Goal: Task Accomplishment & Management: Complete application form

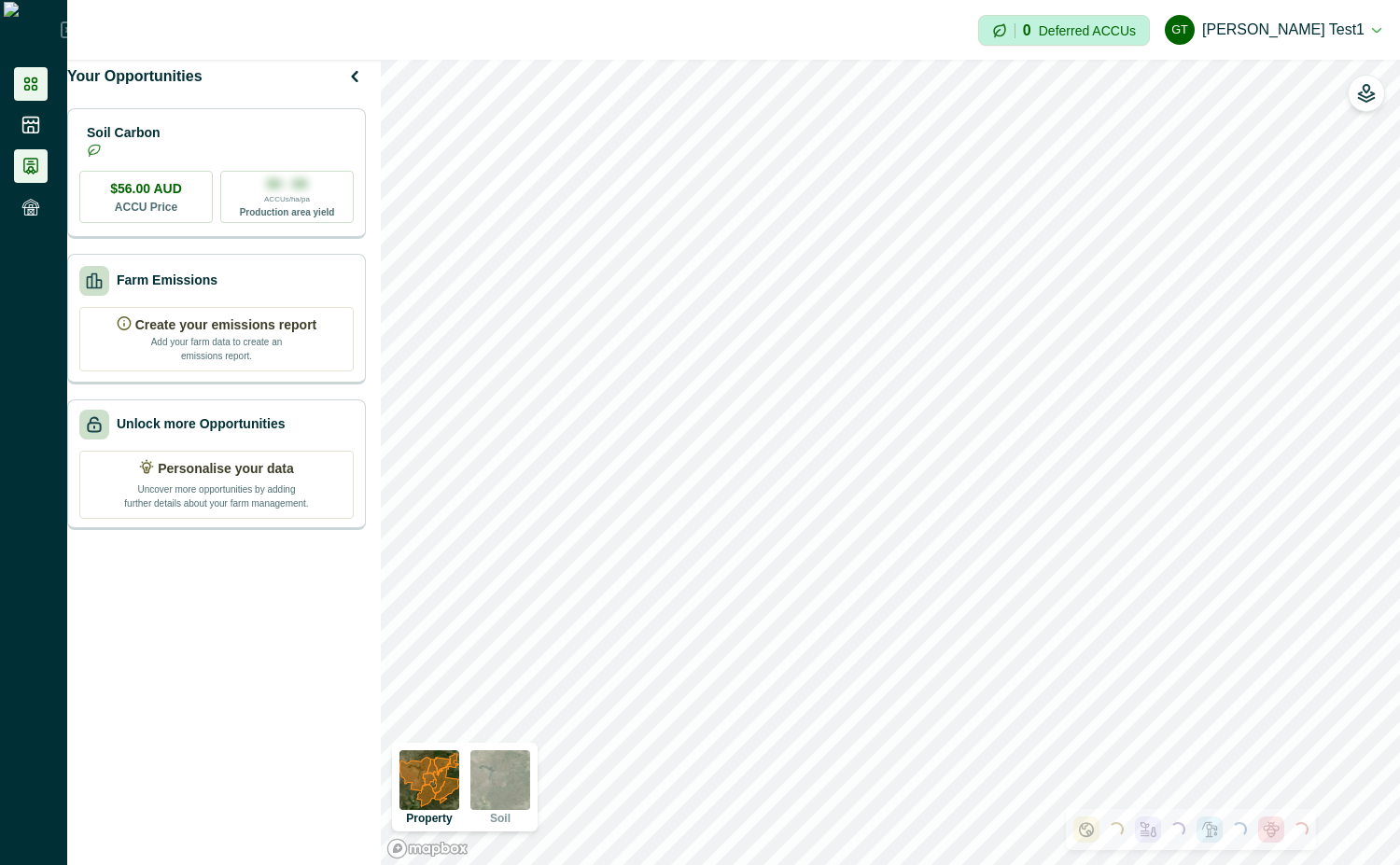
click at [30, 160] on icon at bounding box center [31, 166] width 19 height 19
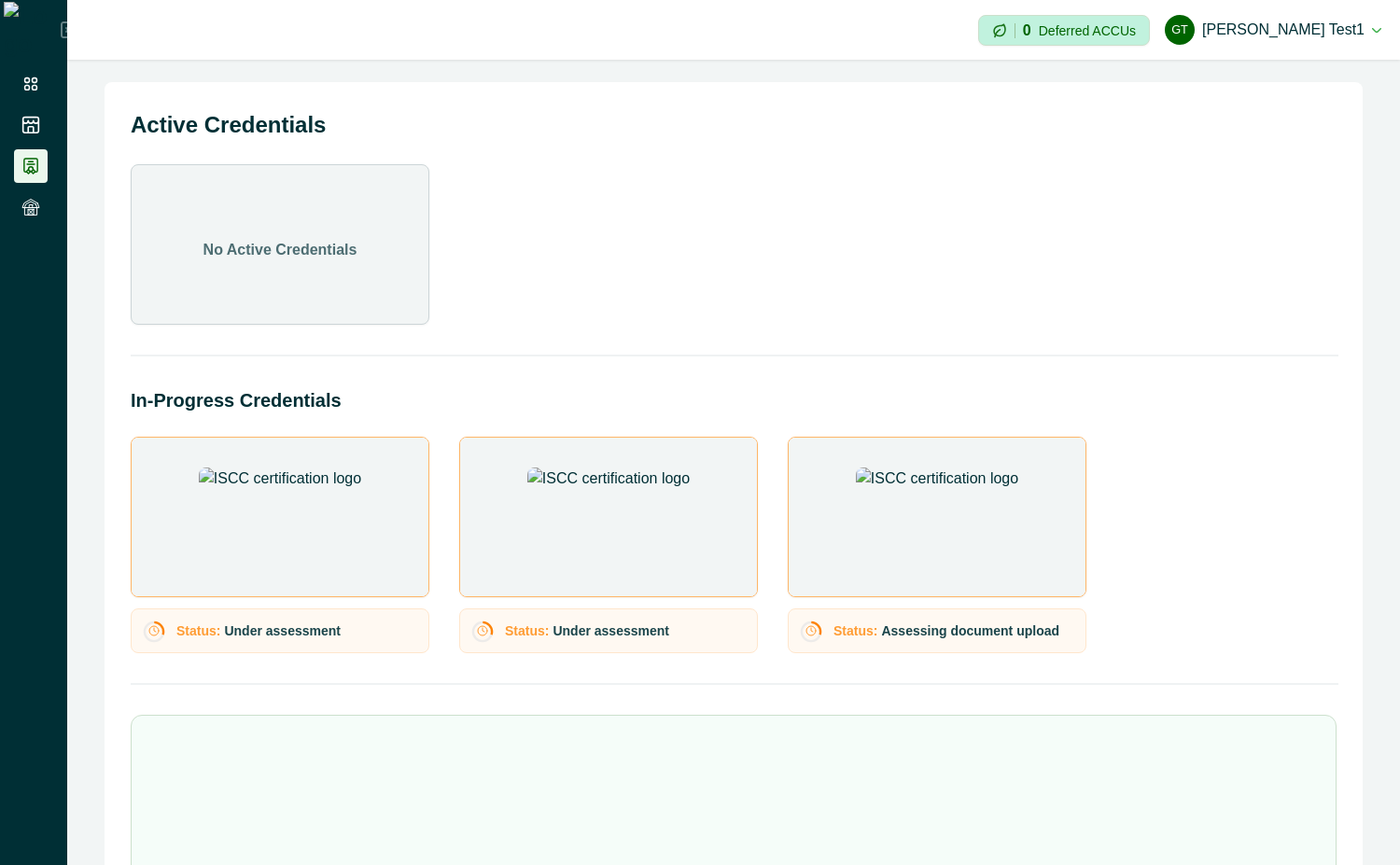
scroll to position [139, 0]
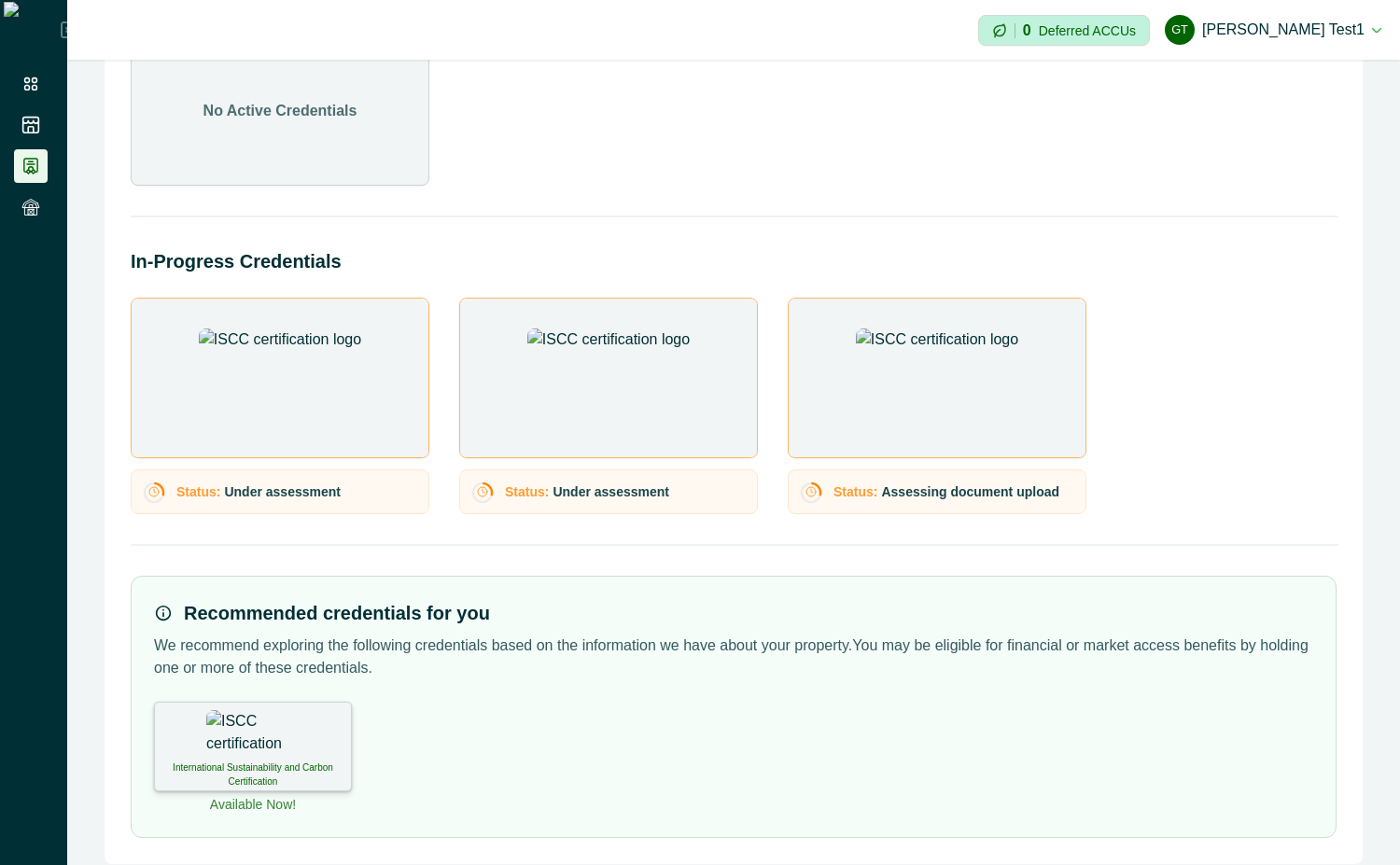
click at [272, 732] on img at bounding box center [253, 733] width 94 height 47
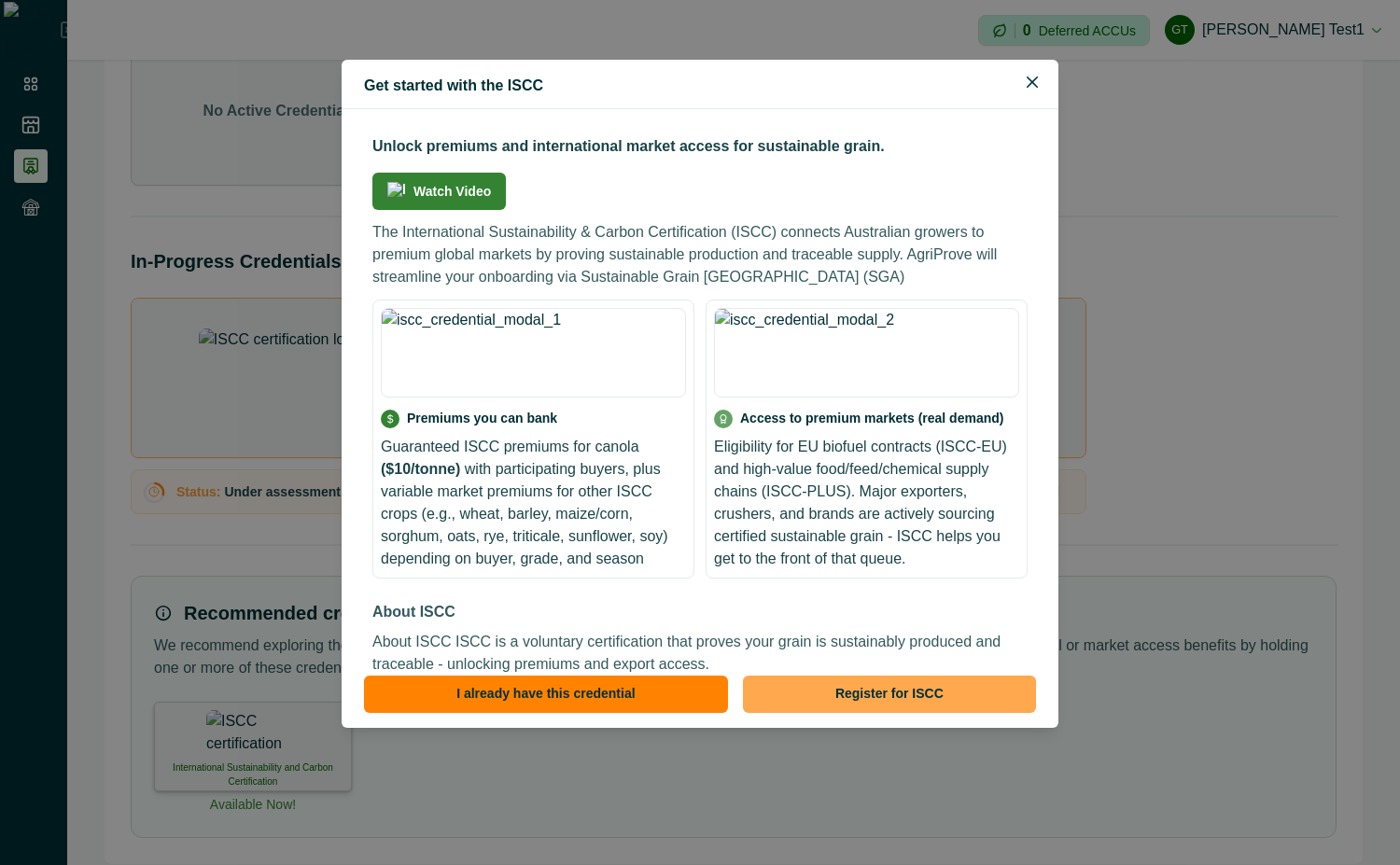
click at [892, 682] on button "Register for ISCC" at bounding box center [889, 695] width 293 height 37
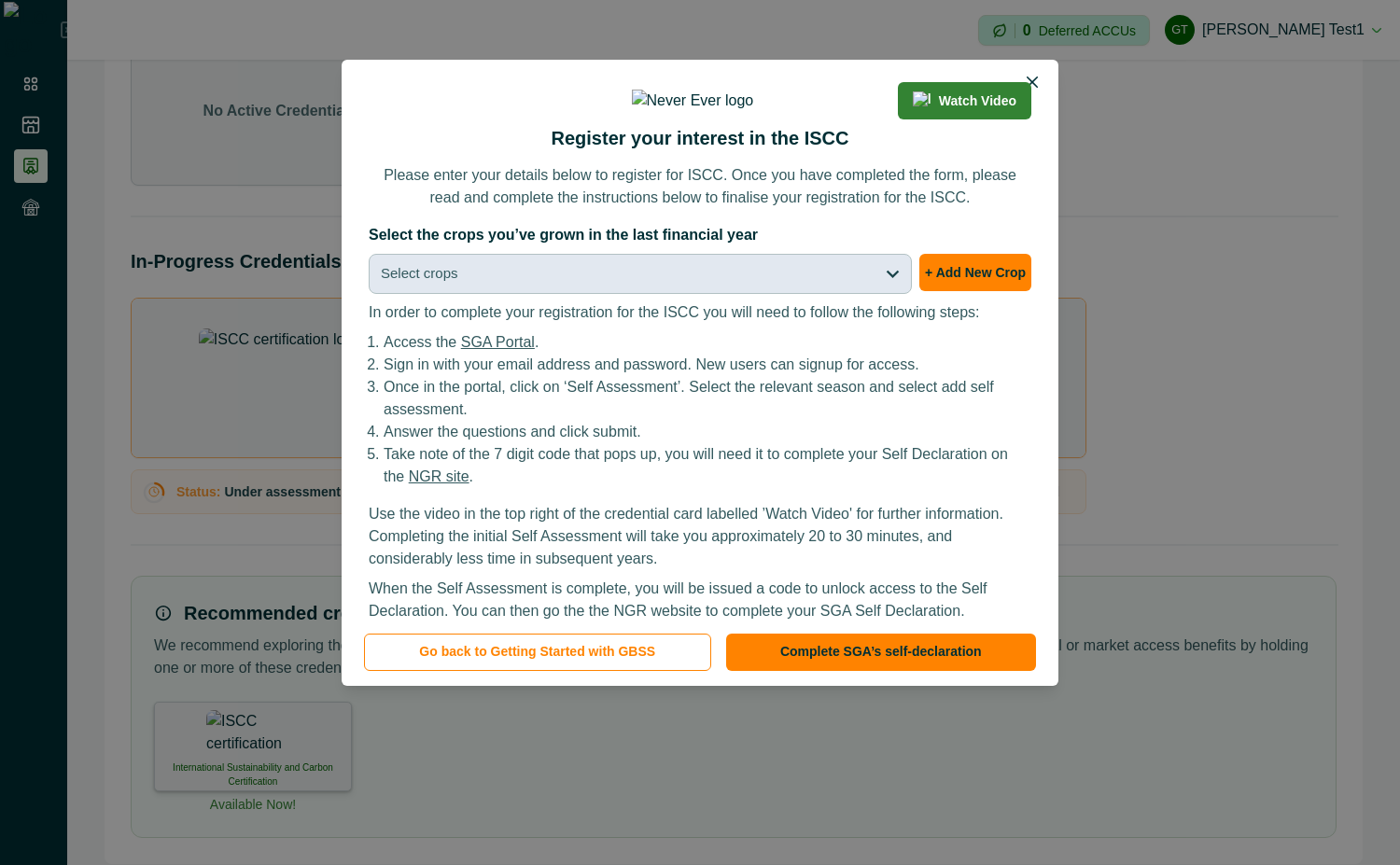
click at [741, 294] on button "Select crops" at bounding box center [641, 273] width 543 height 40
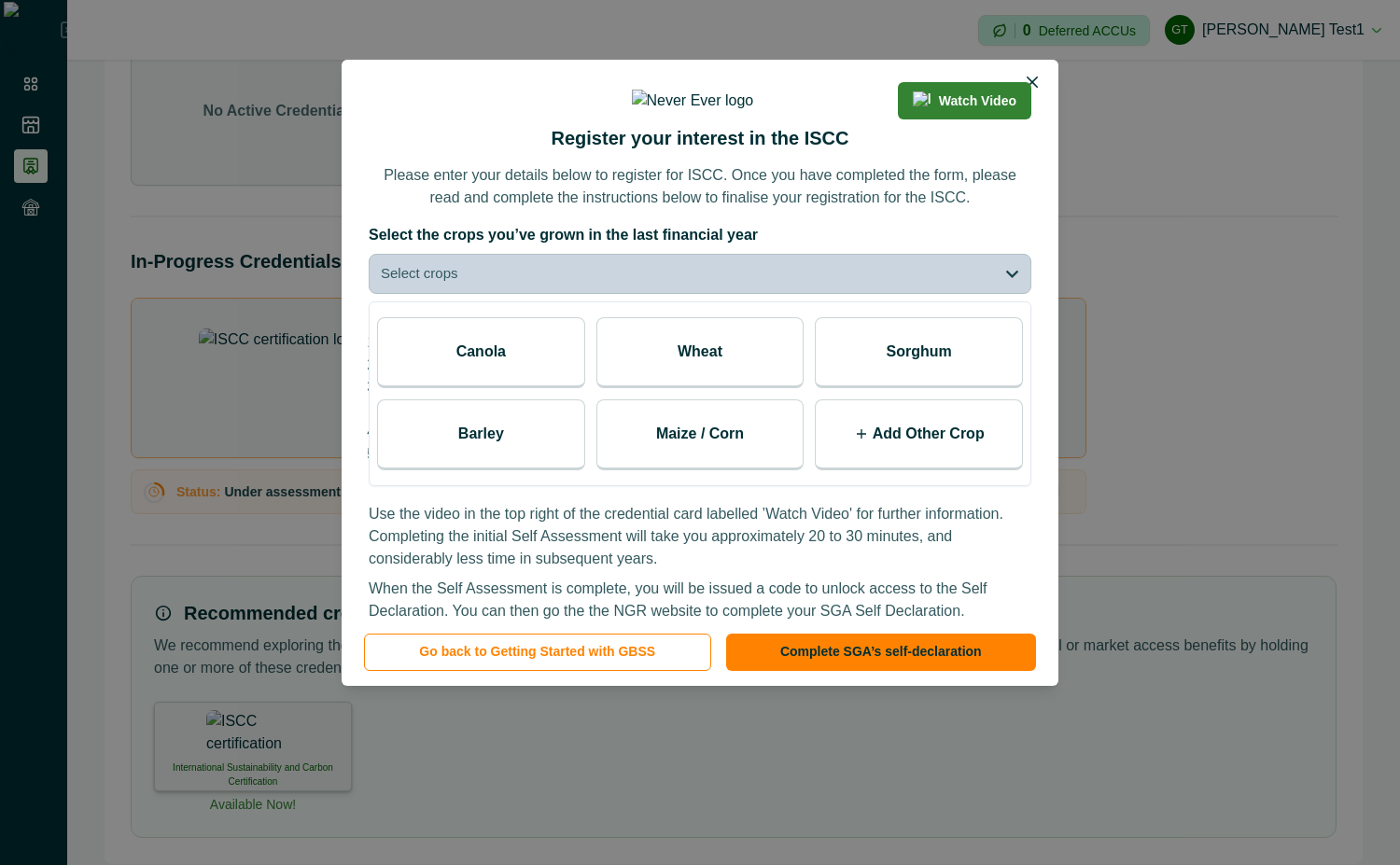
click at [523, 389] on div "Canola" at bounding box center [481, 353] width 208 height 71
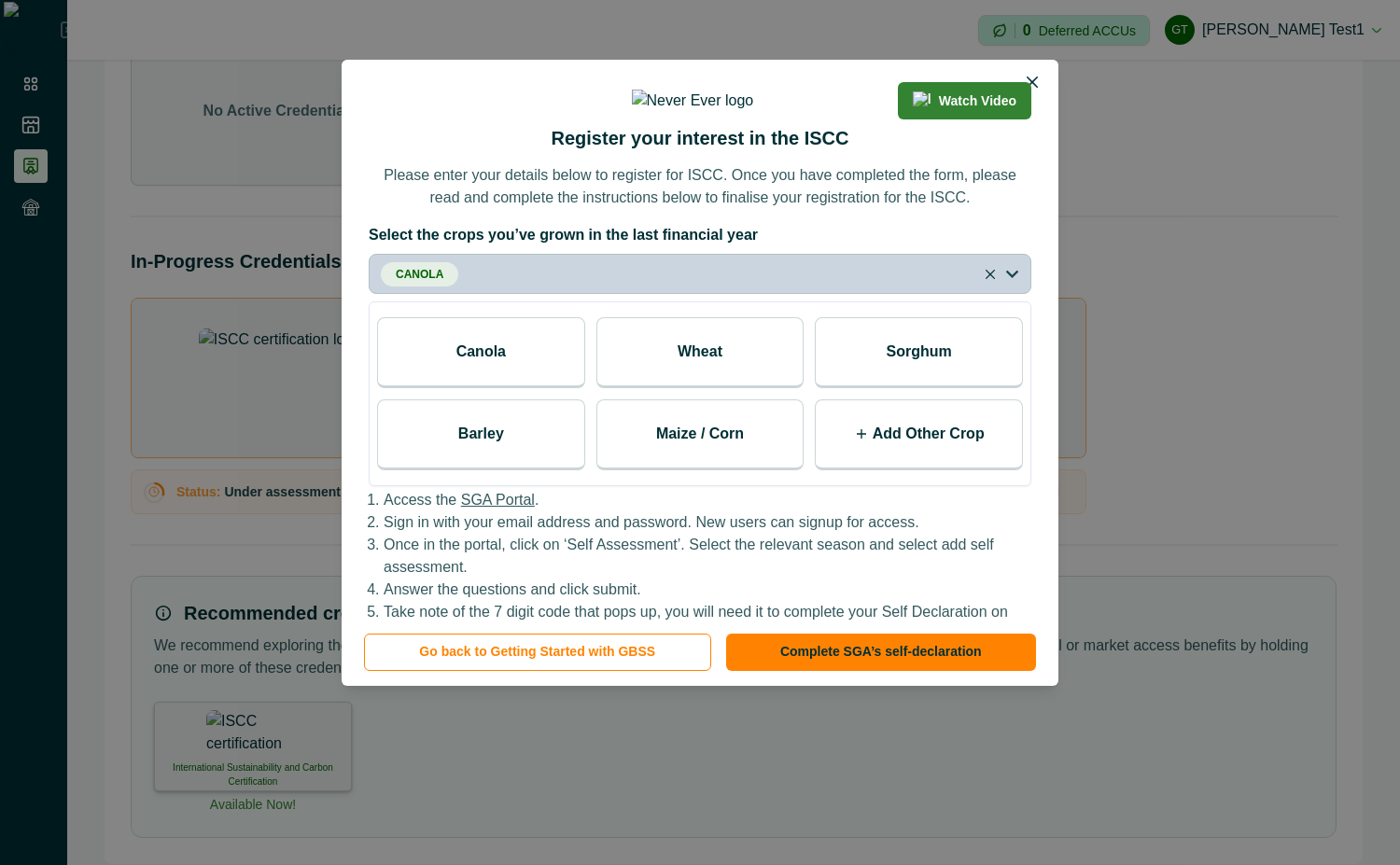
click at [671, 389] on div "Wheat" at bounding box center [700, 353] width 208 height 71
click at [791, 209] on p "Please enter your details below to register for ISCC. Once you have completed t…" at bounding box center [700, 186] width 663 height 45
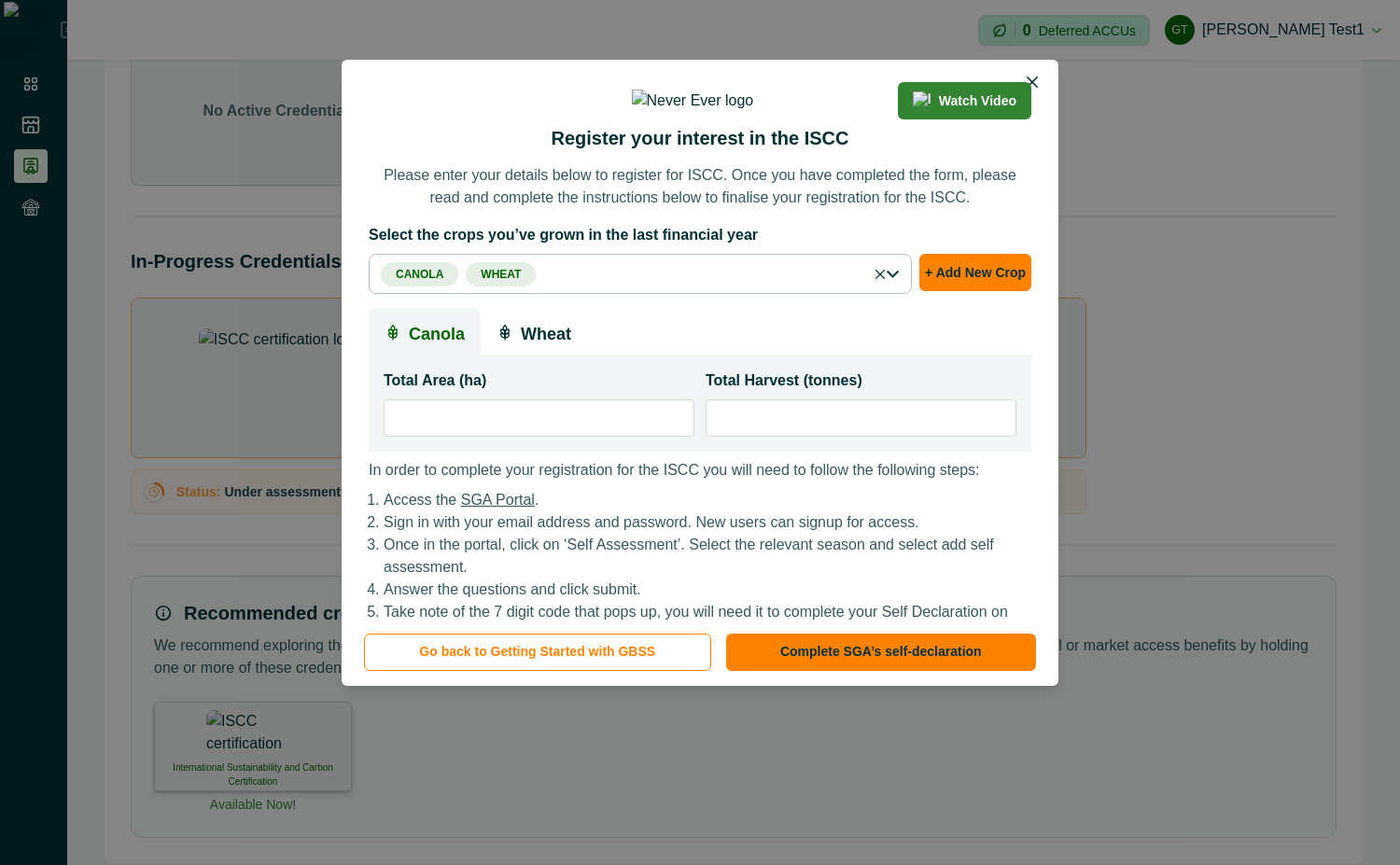
click at [597, 436] on input "*" at bounding box center [539, 418] width 311 height 37
type input "**"
click at [733, 436] on input "*" at bounding box center [861, 418] width 311 height 37
type input "***"
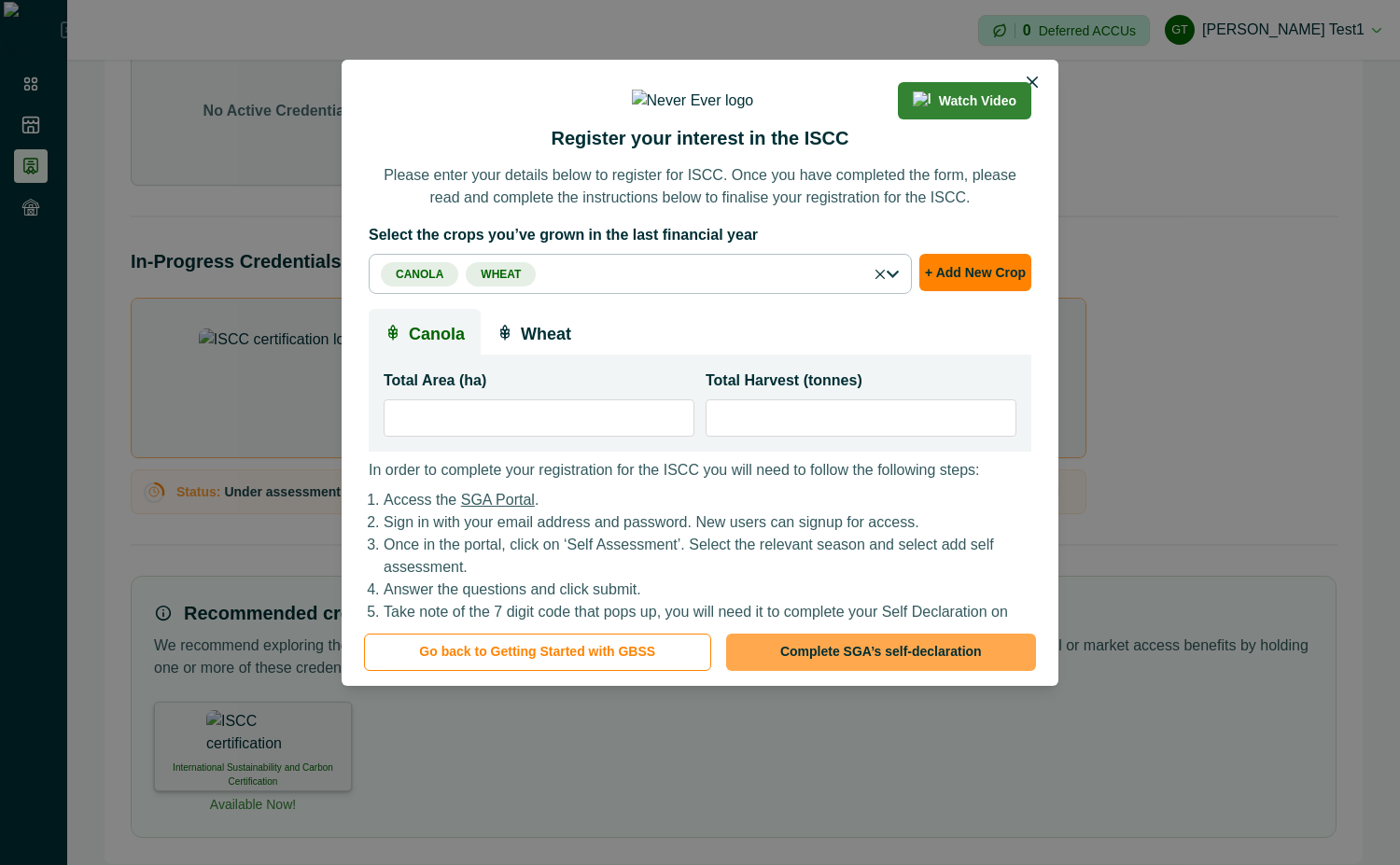
click at [848, 651] on button "Complete SGA’s self-declaration" at bounding box center [880, 652] width 310 height 37
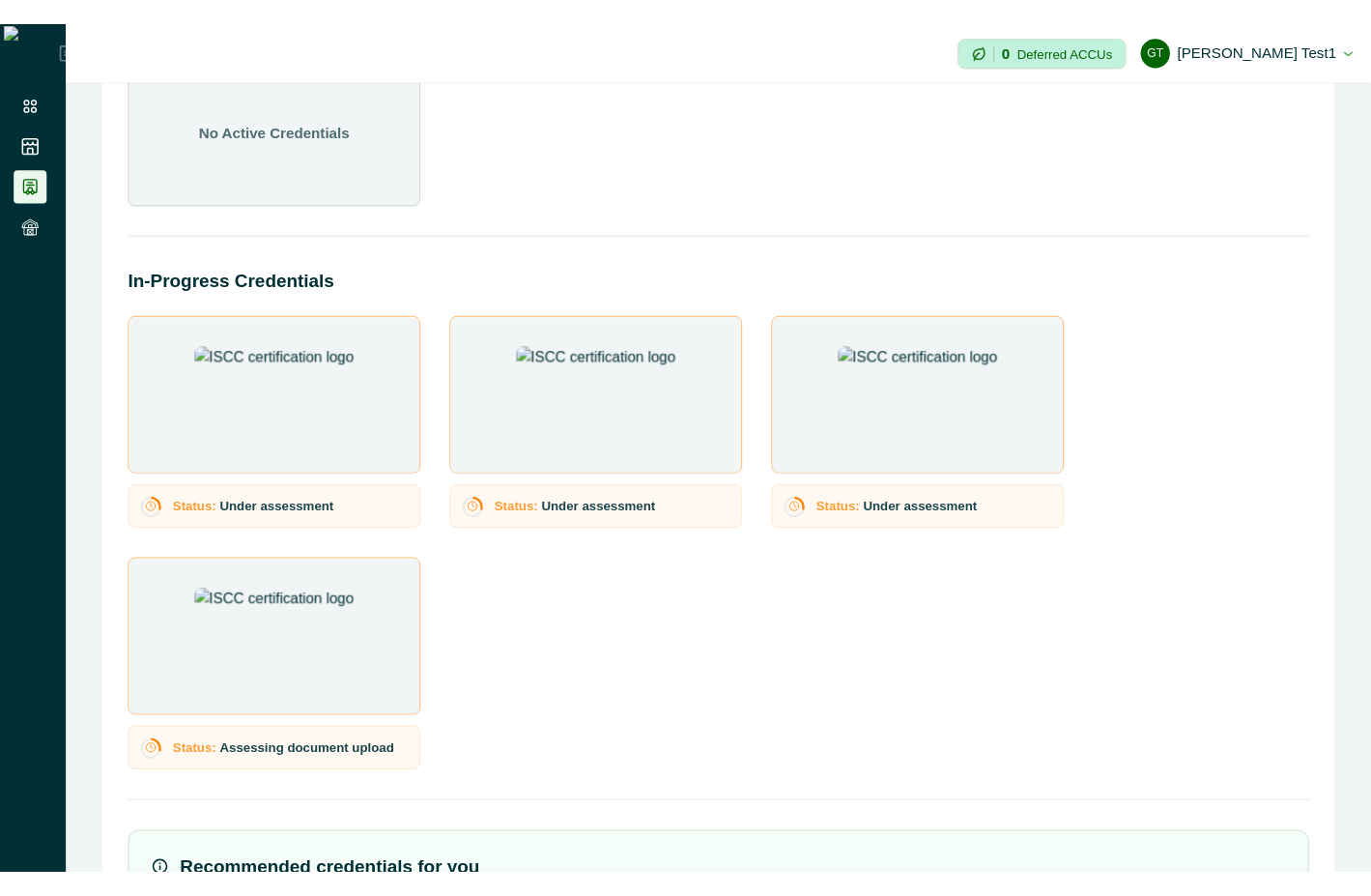
scroll to position [422, 0]
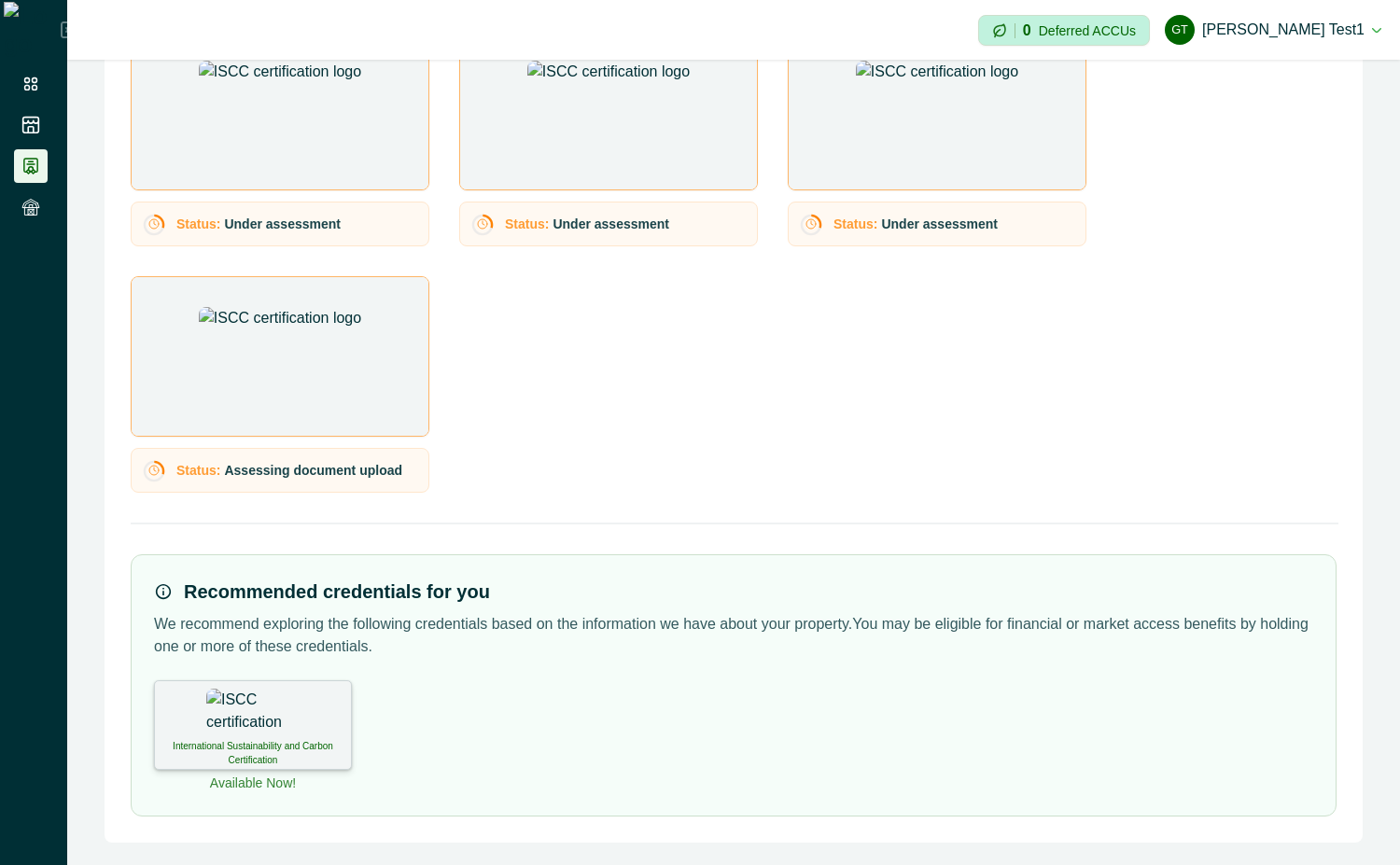
click at [280, 716] on div "International Sustainability and Carbon Certification" at bounding box center [252, 726] width 198 height 90
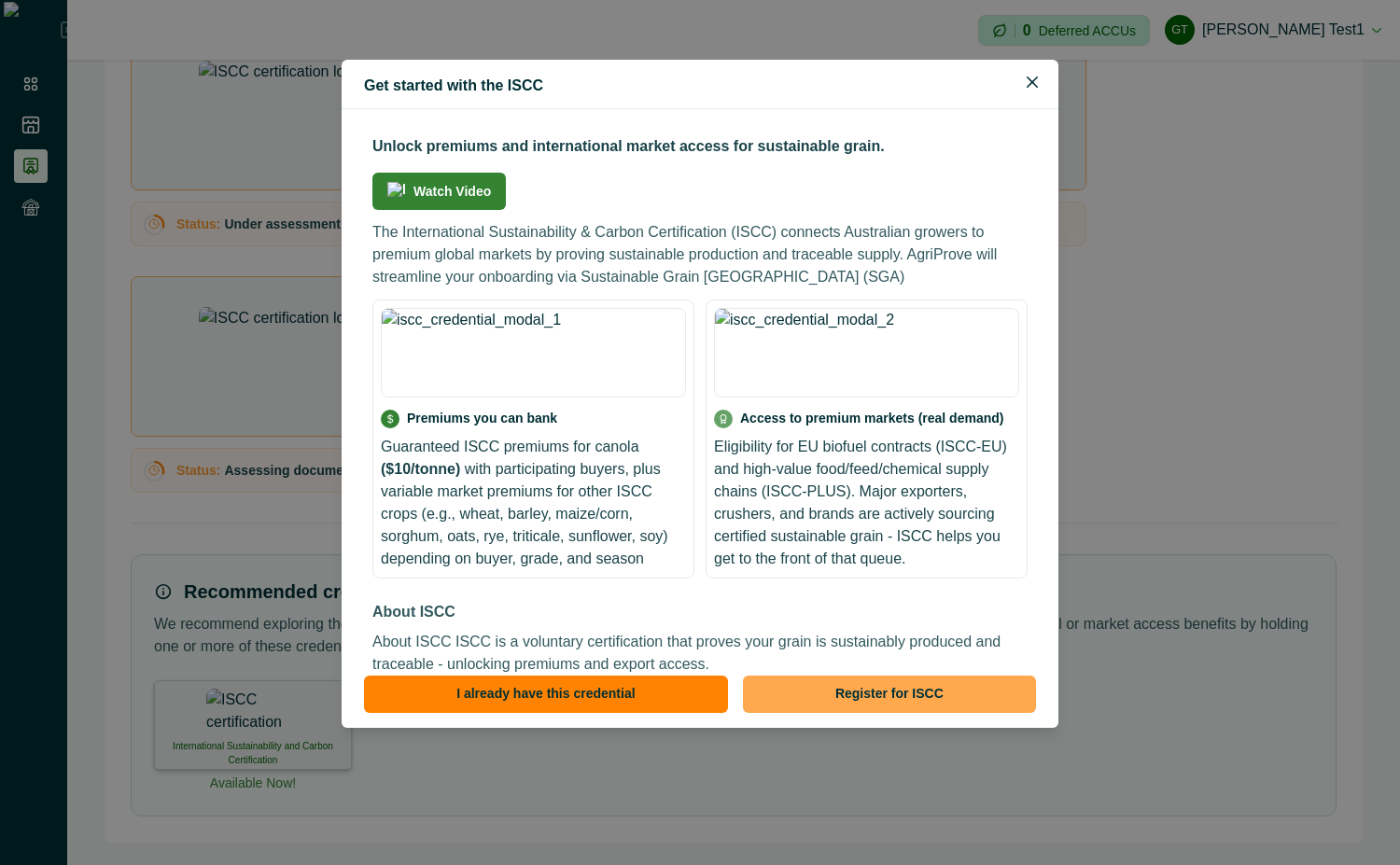
click at [908, 687] on button "Register for ISCC" at bounding box center [889, 695] width 293 height 37
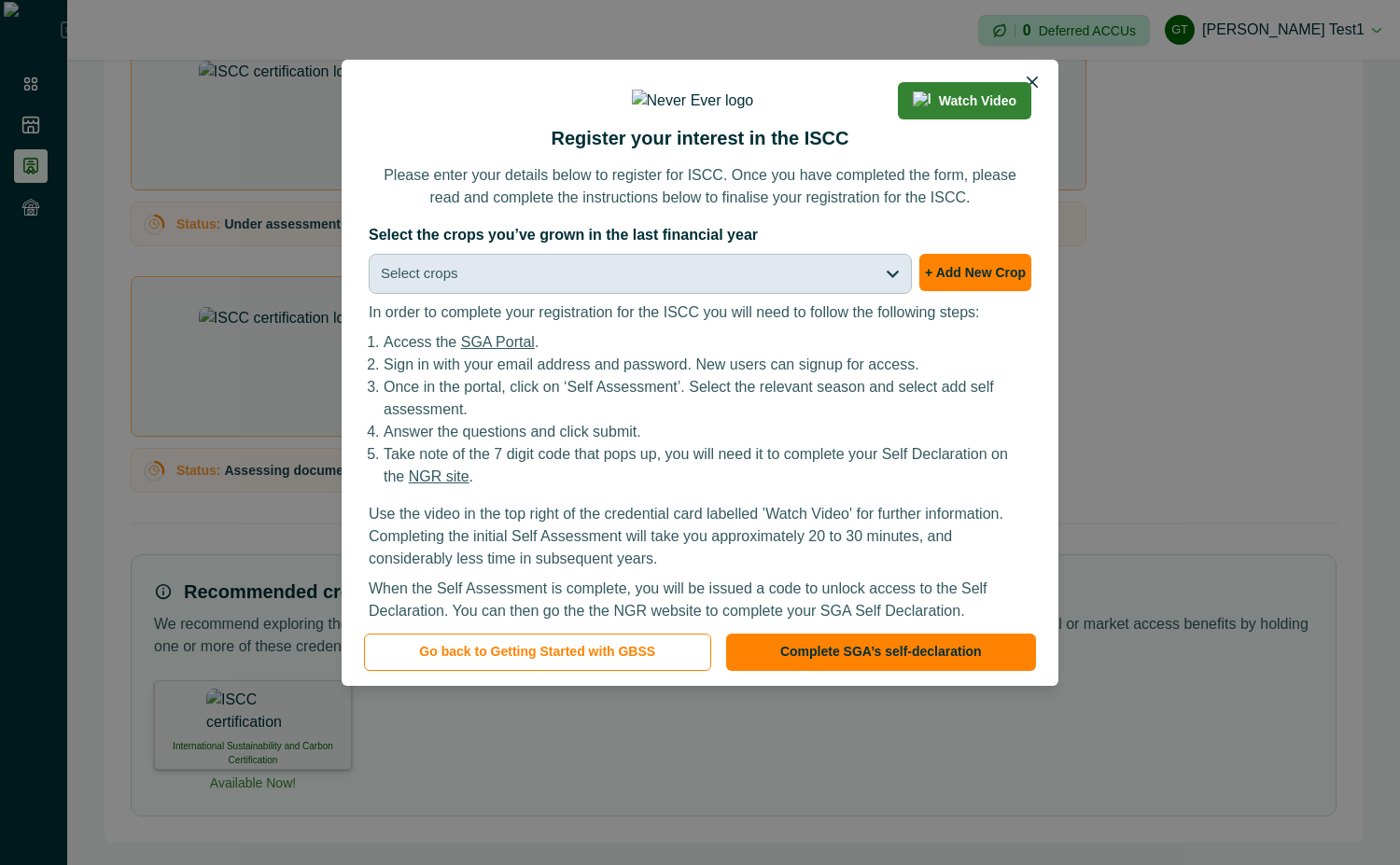
click at [788, 294] on button "Select crops" at bounding box center [641, 273] width 543 height 40
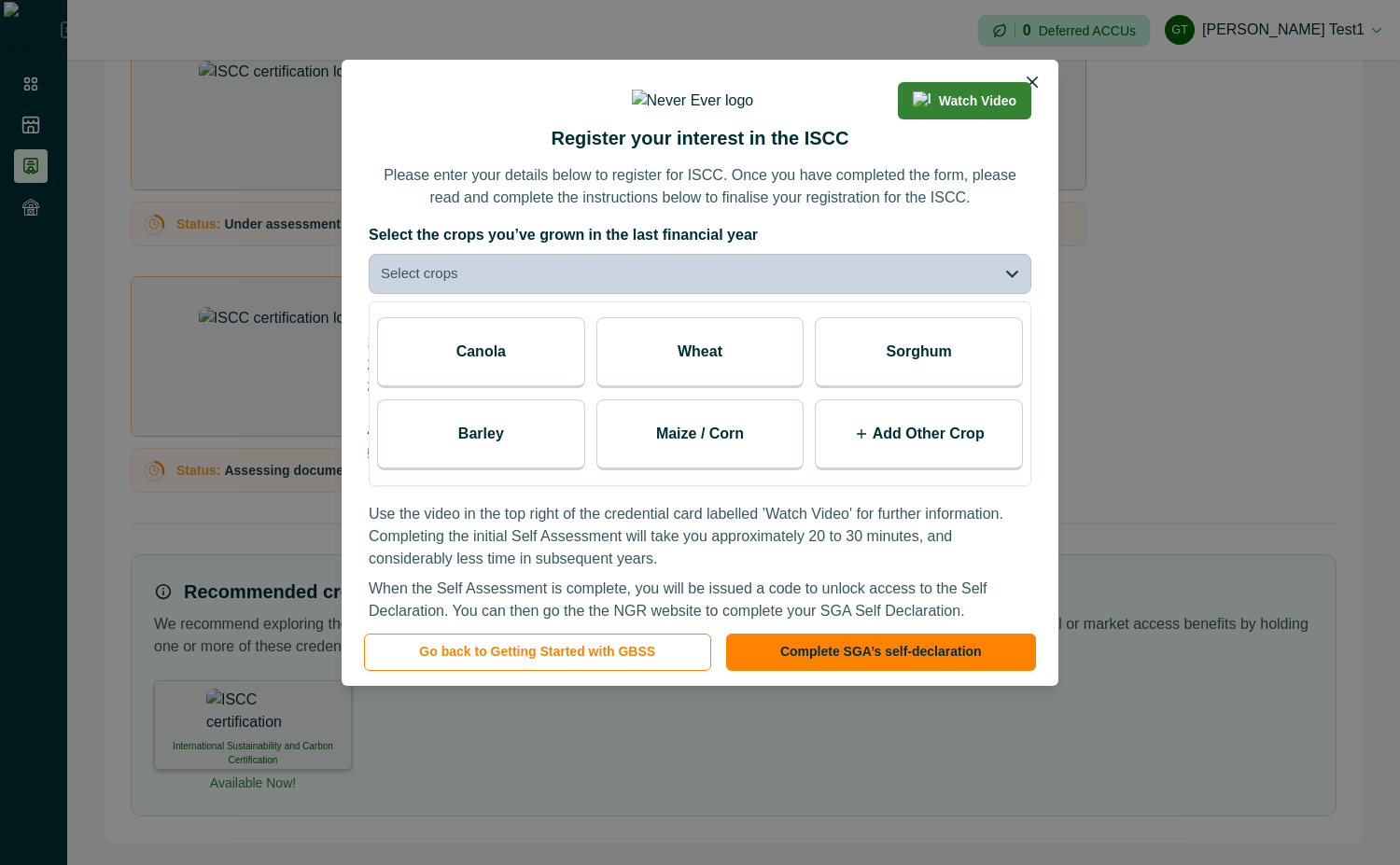
click at [511, 389] on div "Canola" at bounding box center [481, 353] width 208 height 71
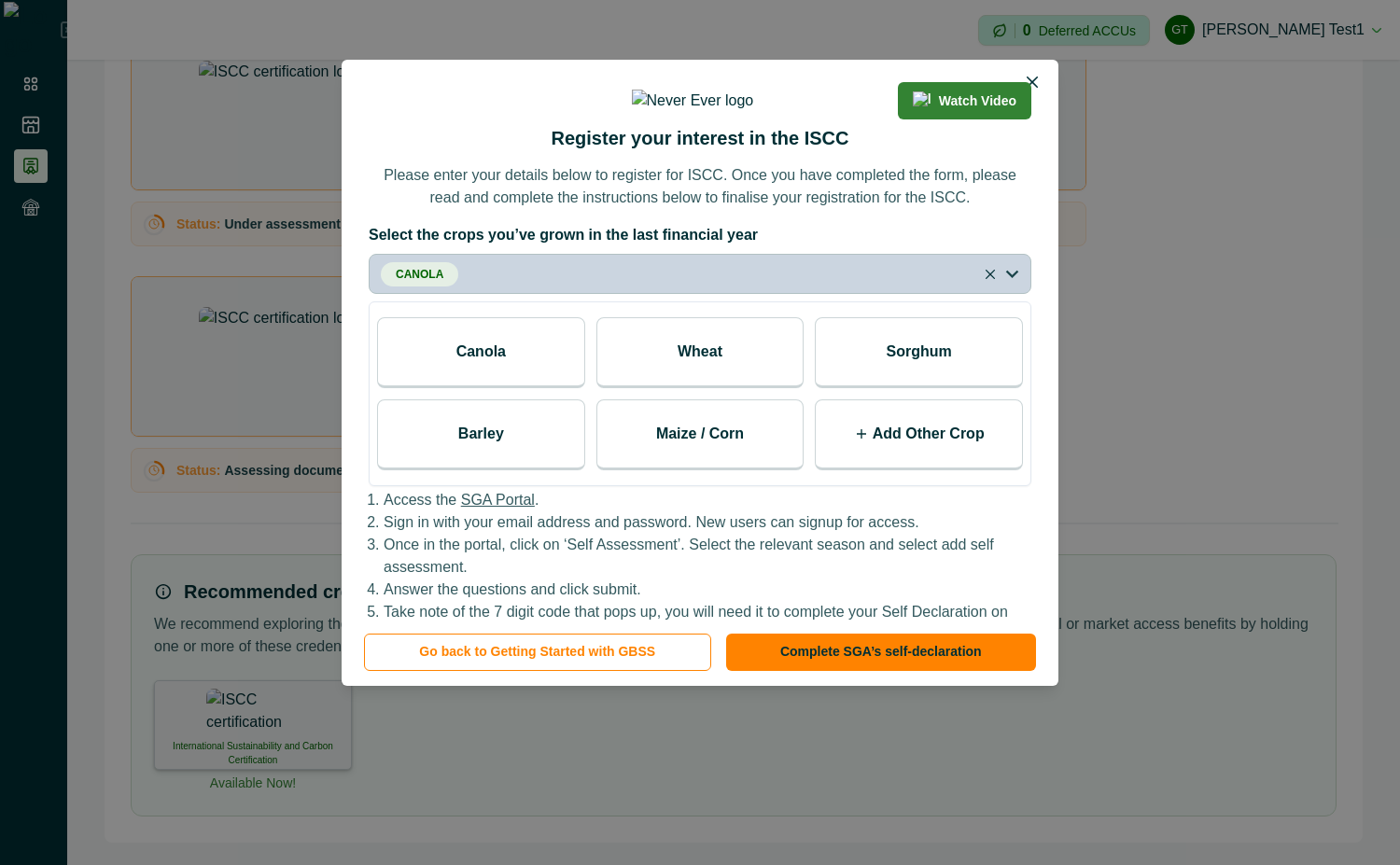
click at [648, 389] on div "Wheat" at bounding box center [700, 353] width 208 height 71
click at [990, 279] on icon "Close" at bounding box center [990, 274] width 9 height 9
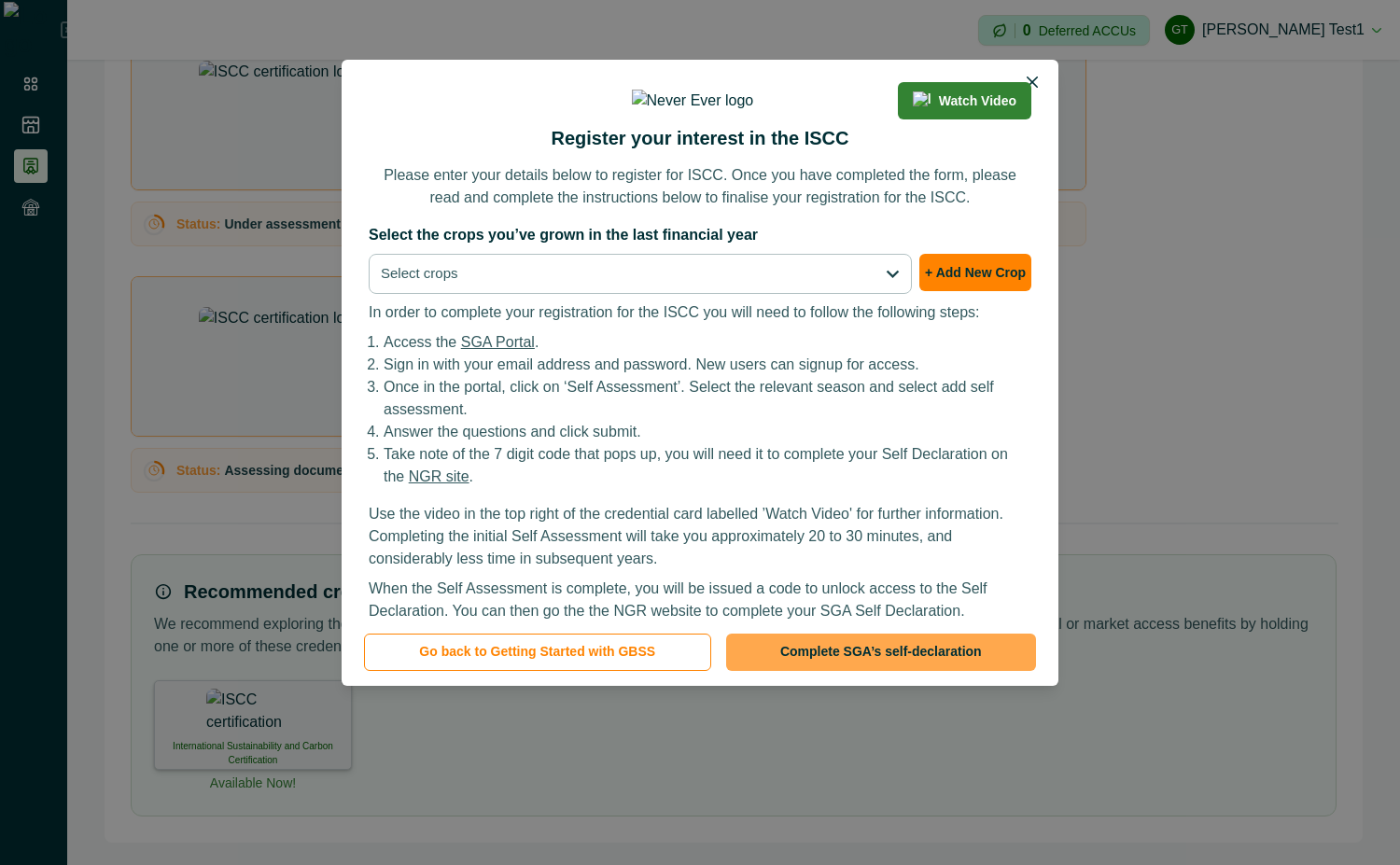
click at [945, 638] on button "Complete SGA’s self-declaration" at bounding box center [880, 652] width 310 height 37
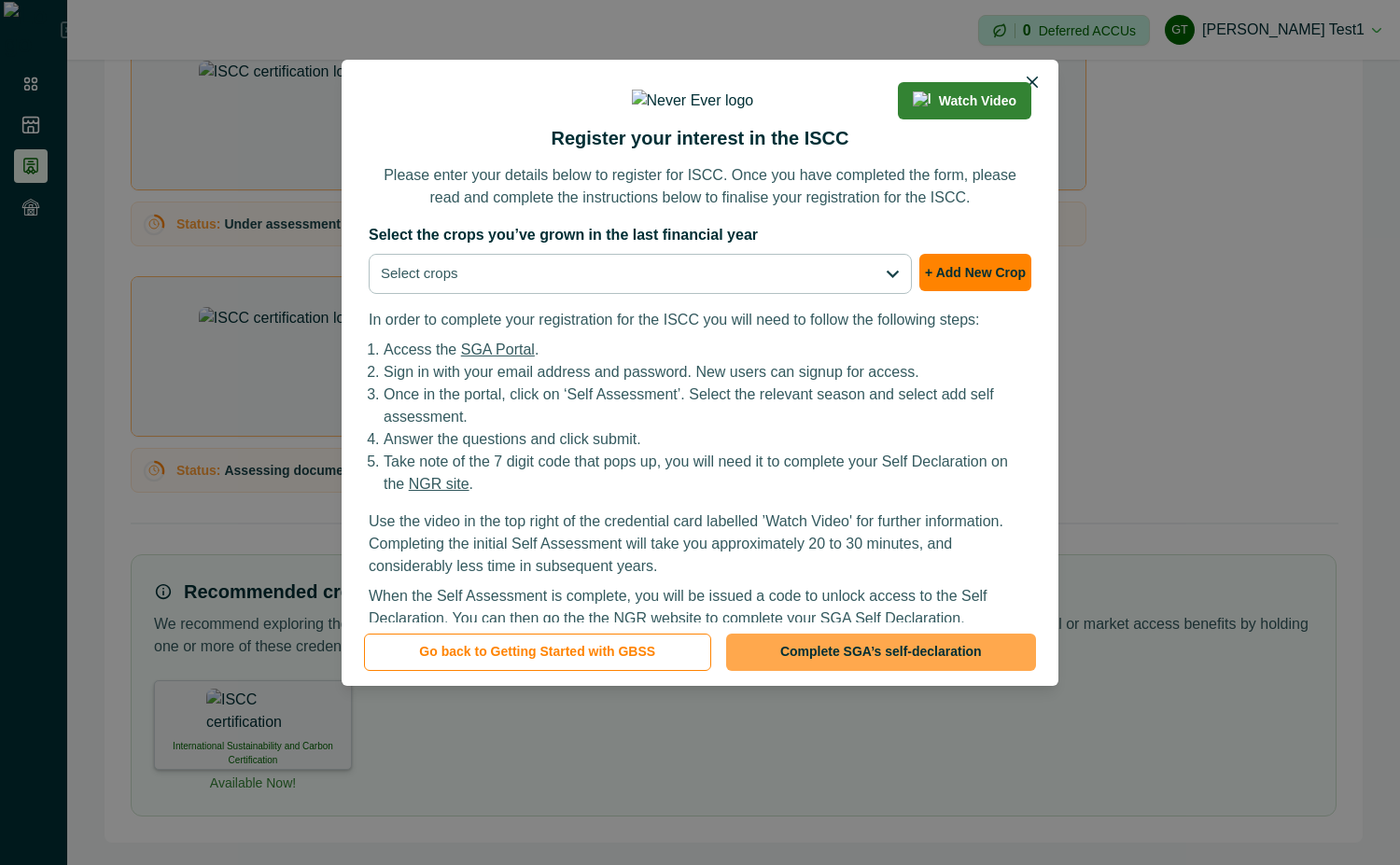
click at [945, 668] on button "Complete SGA’s self-declaration" at bounding box center [880, 652] width 310 height 37
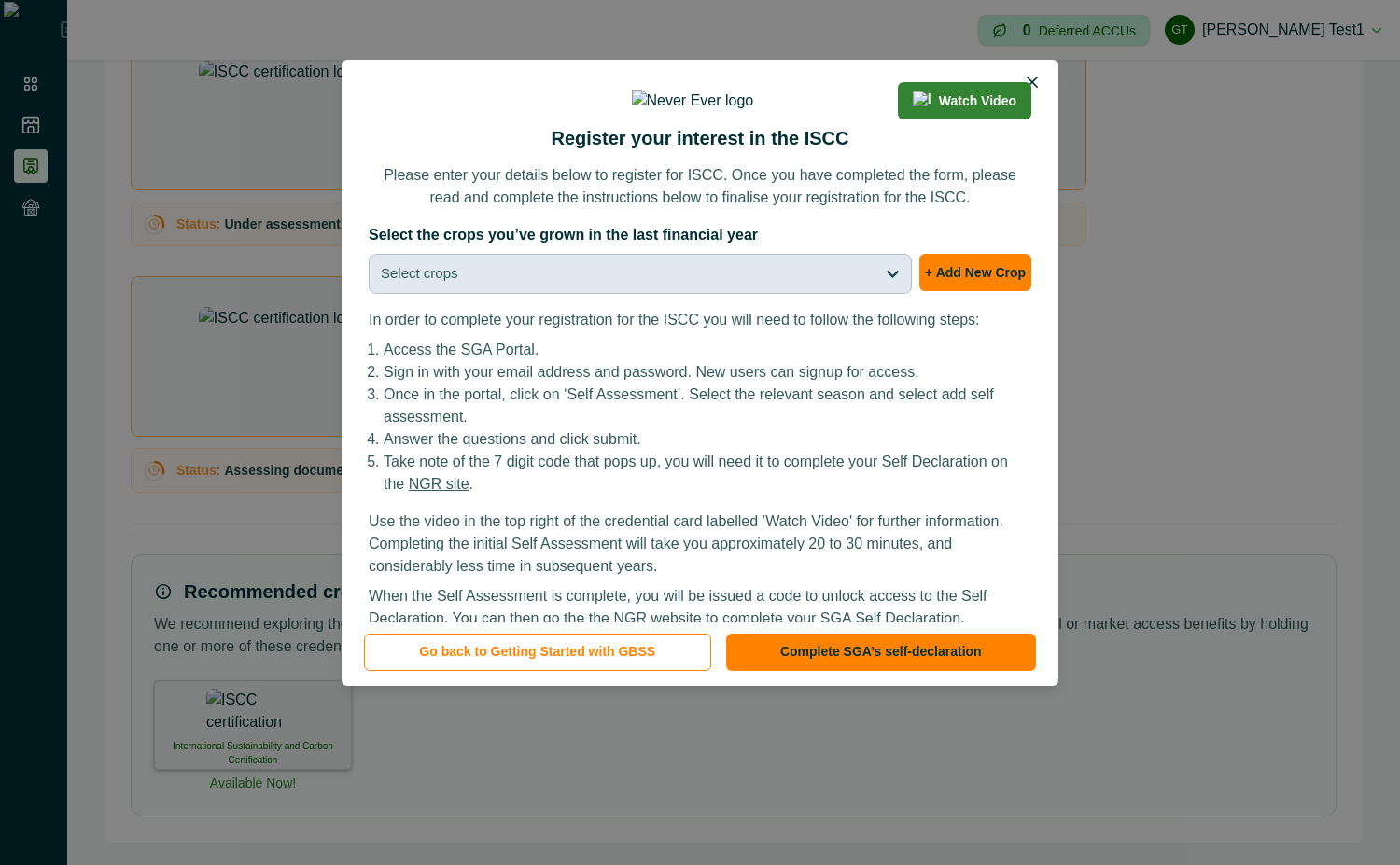
click at [679, 294] on button "Select crops" at bounding box center [641, 273] width 543 height 40
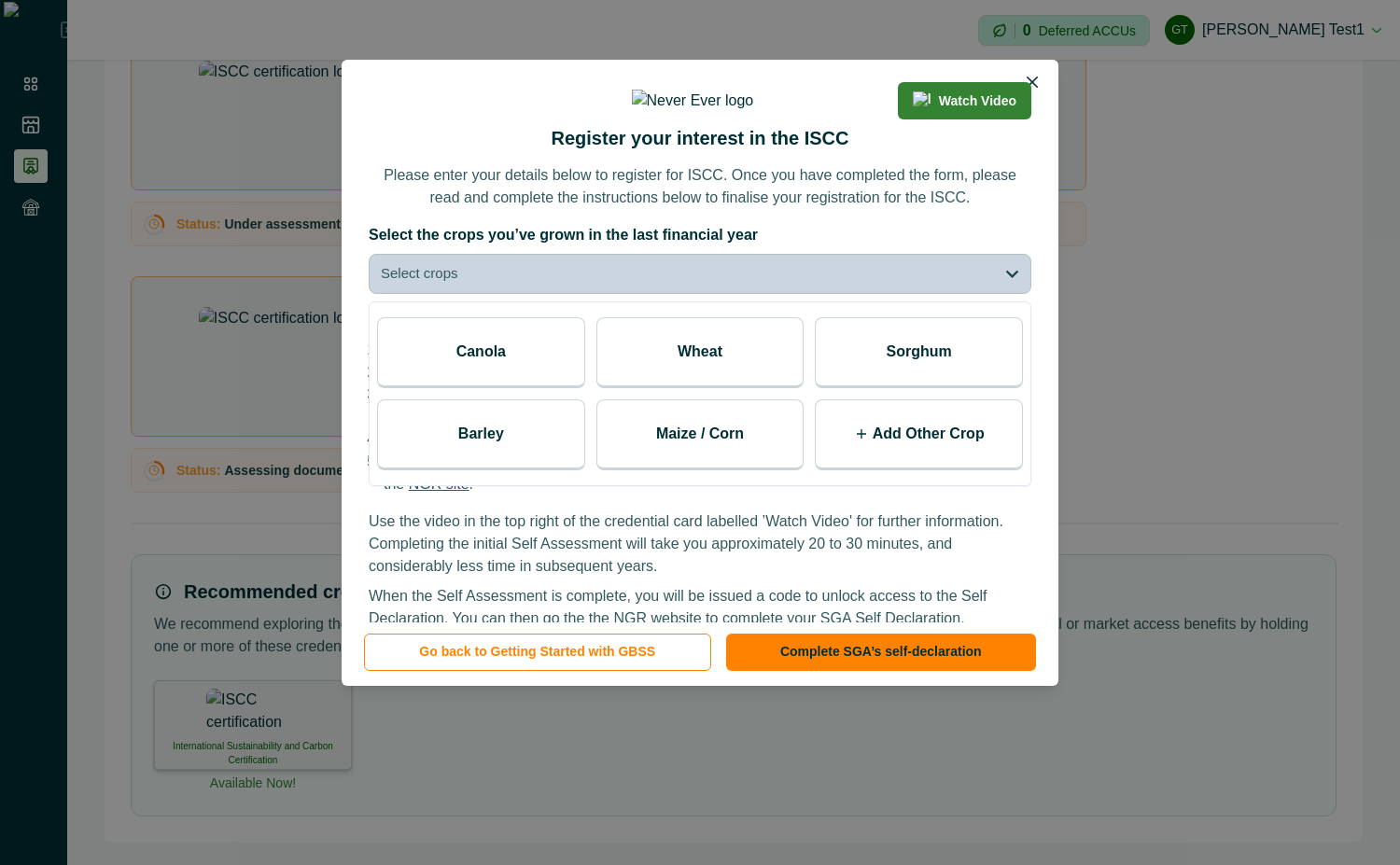
click at [542, 389] on div "Canola" at bounding box center [481, 353] width 208 height 71
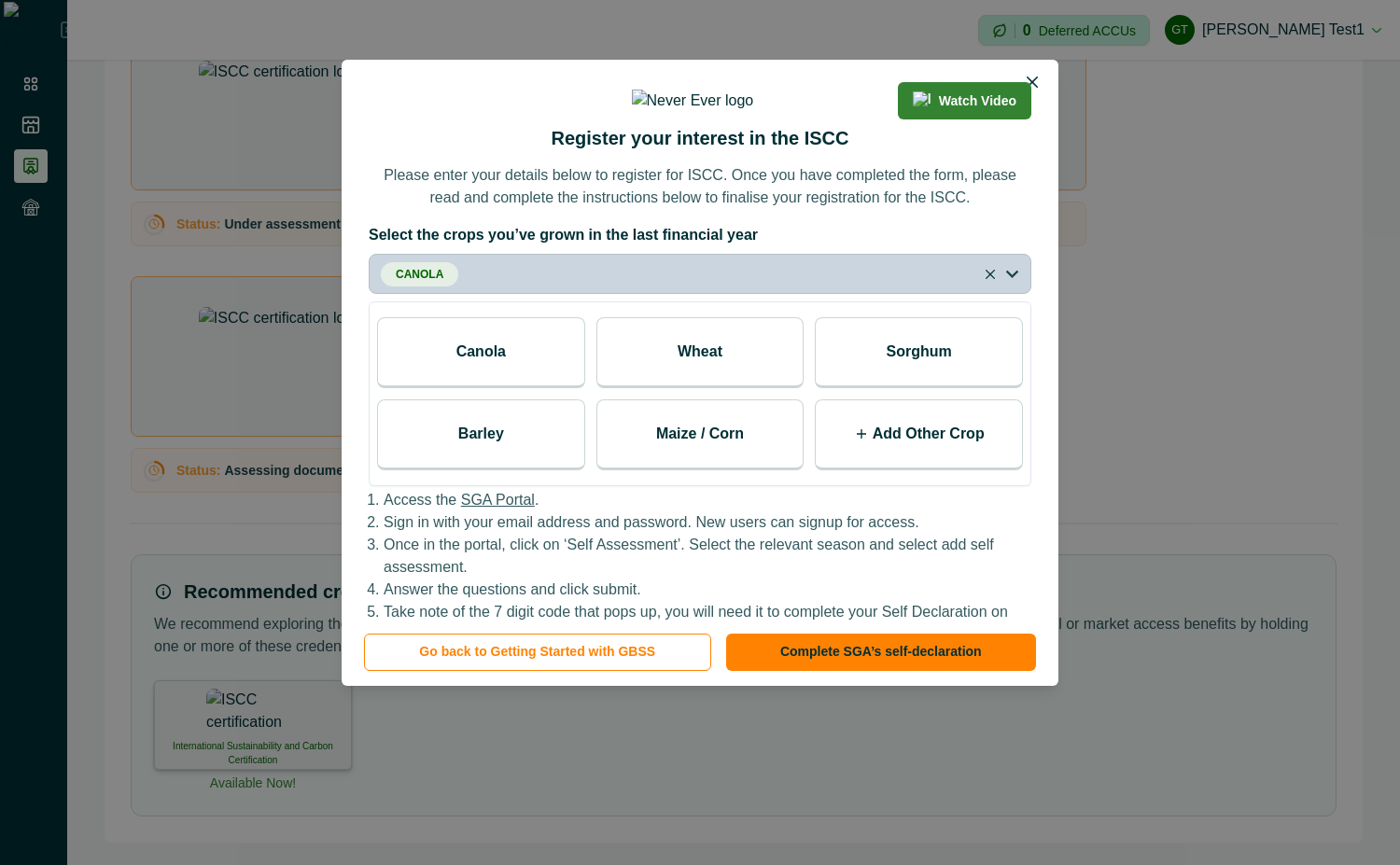
click at [650, 389] on div "Wheat" at bounding box center [700, 353] width 208 height 71
click at [840, 246] on label "Select the crops you’ve grown in the last financial year" at bounding box center [695, 235] width 652 height 22
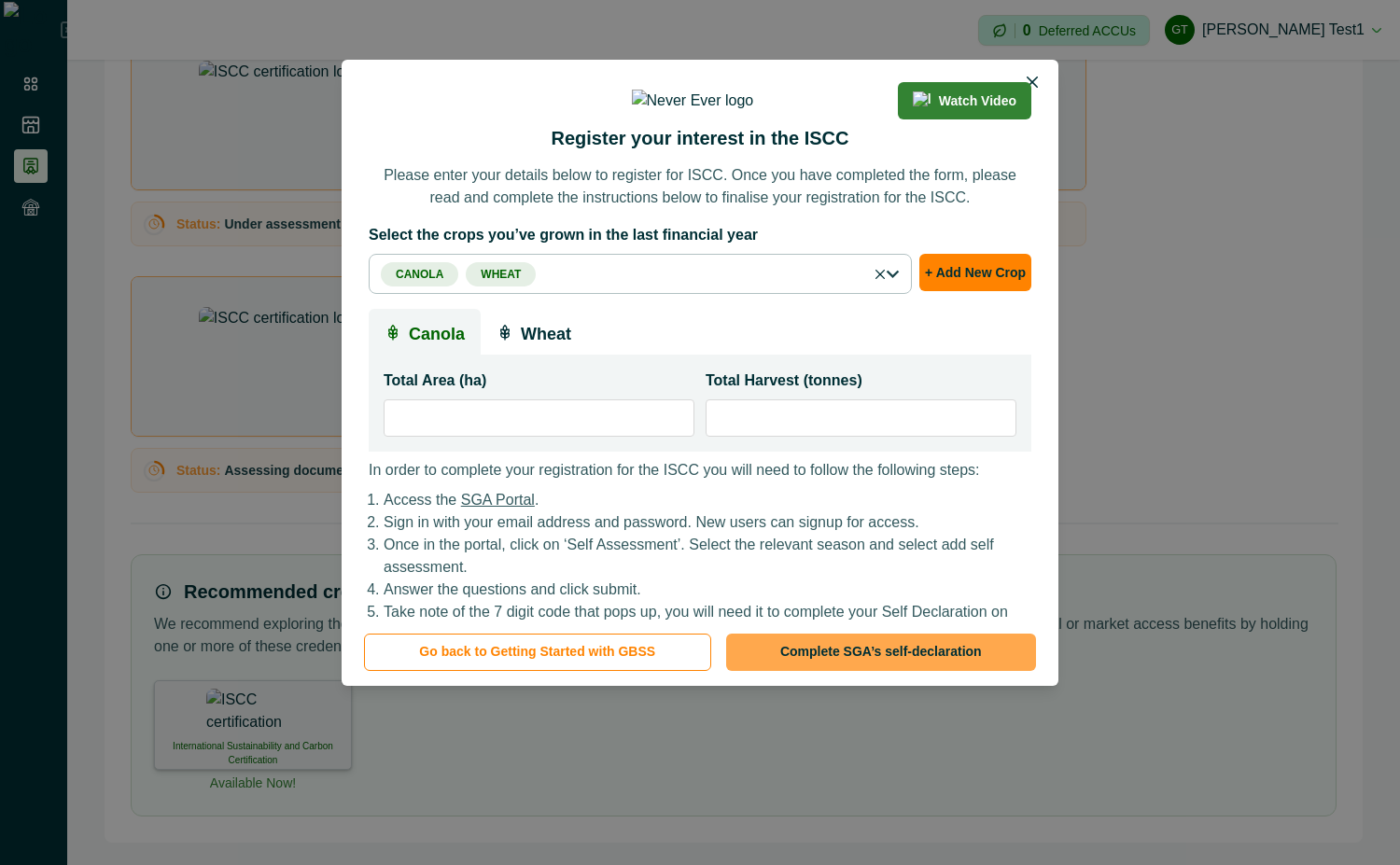
click at [906, 655] on button "Complete SGA’s self-declaration" at bounding box center [880, 652] width 310 height 37
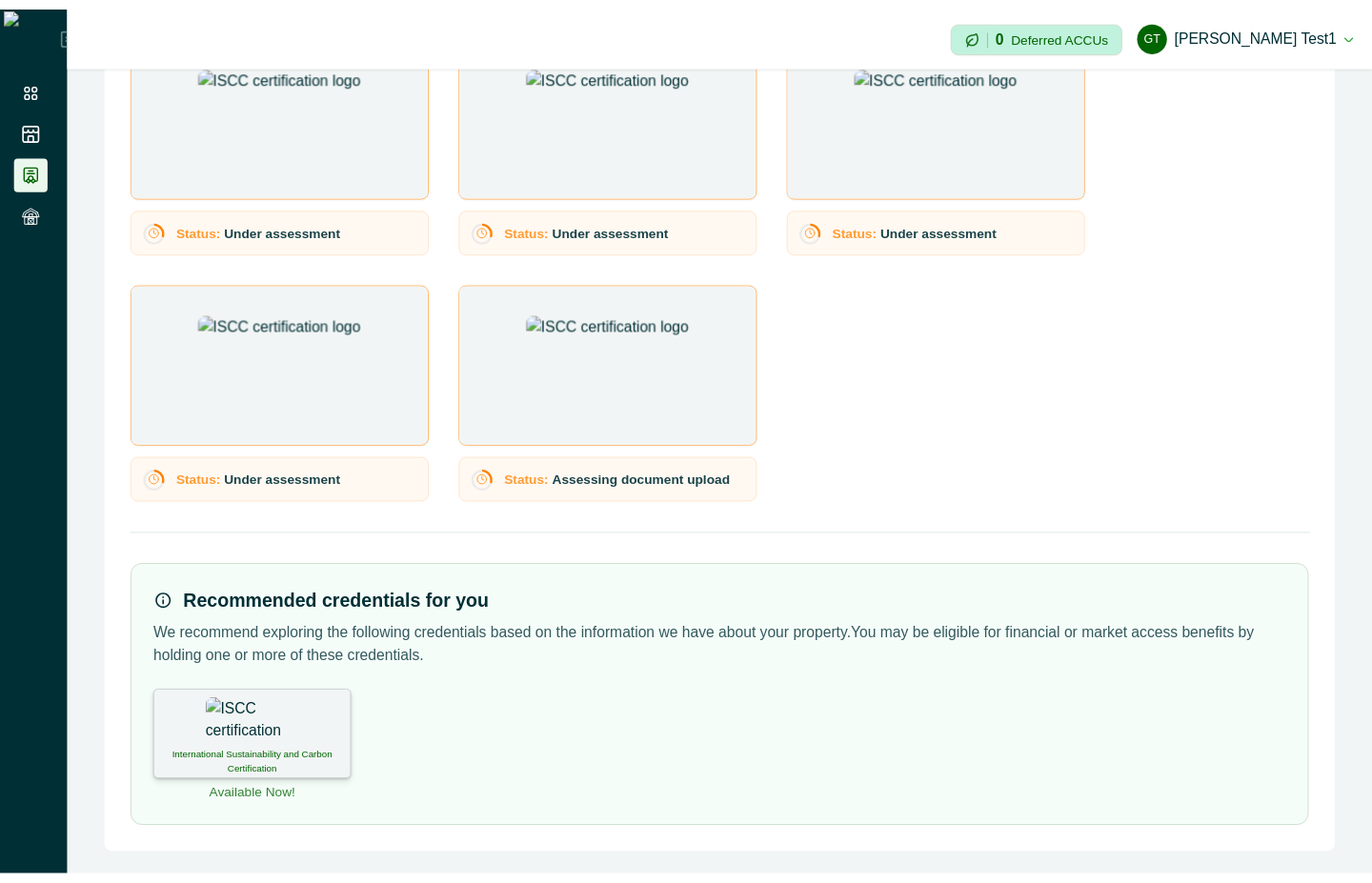
scroll to position [391, 0]
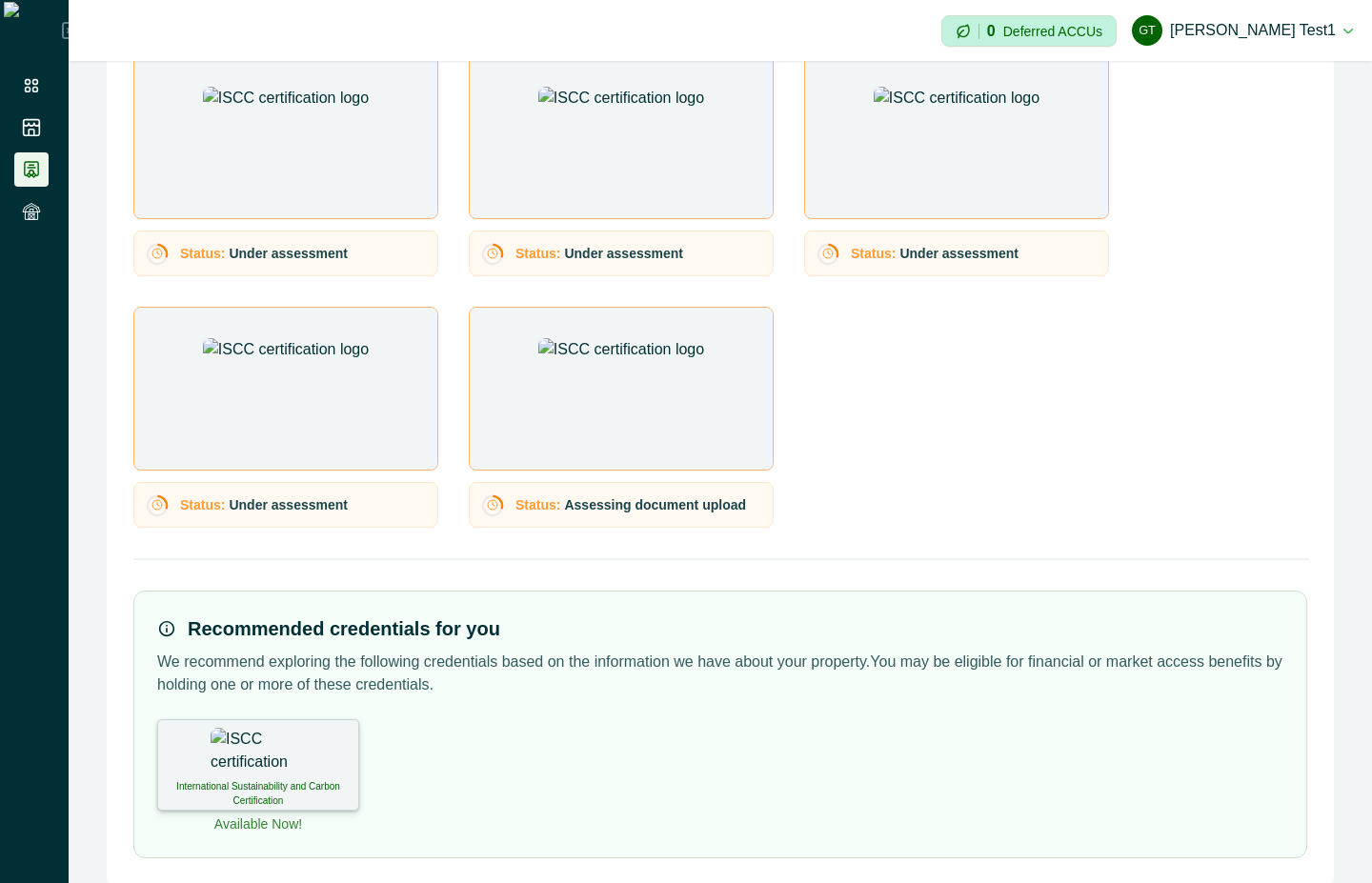
click at [294, 741] on div "International Sustainability and Carbon Certification" at bounding box center [257, 765] width 202 height 92
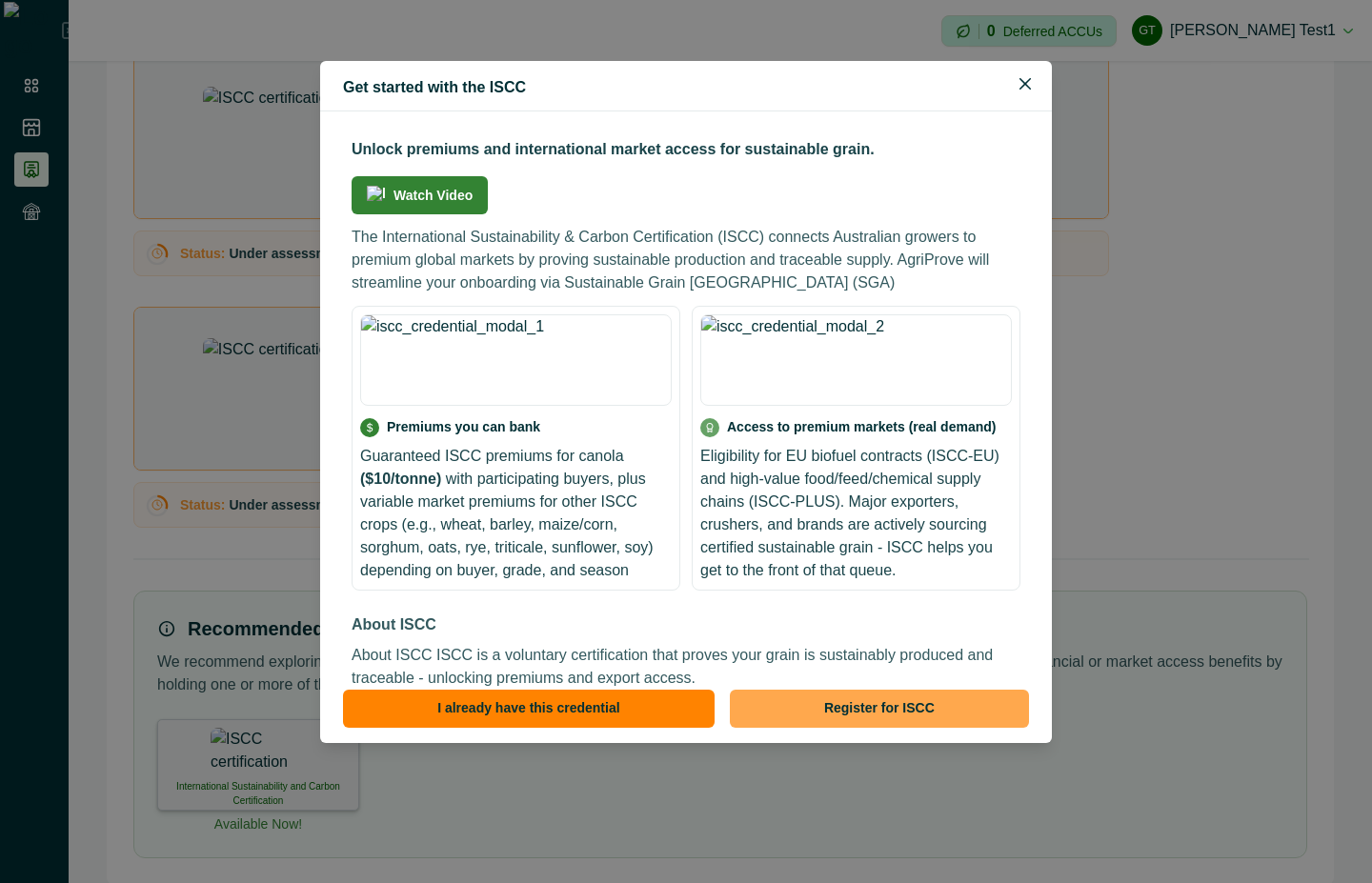
click at [876, 713] on button "Register for ISCC" at bounding box center [879, 709] width 299 height 38
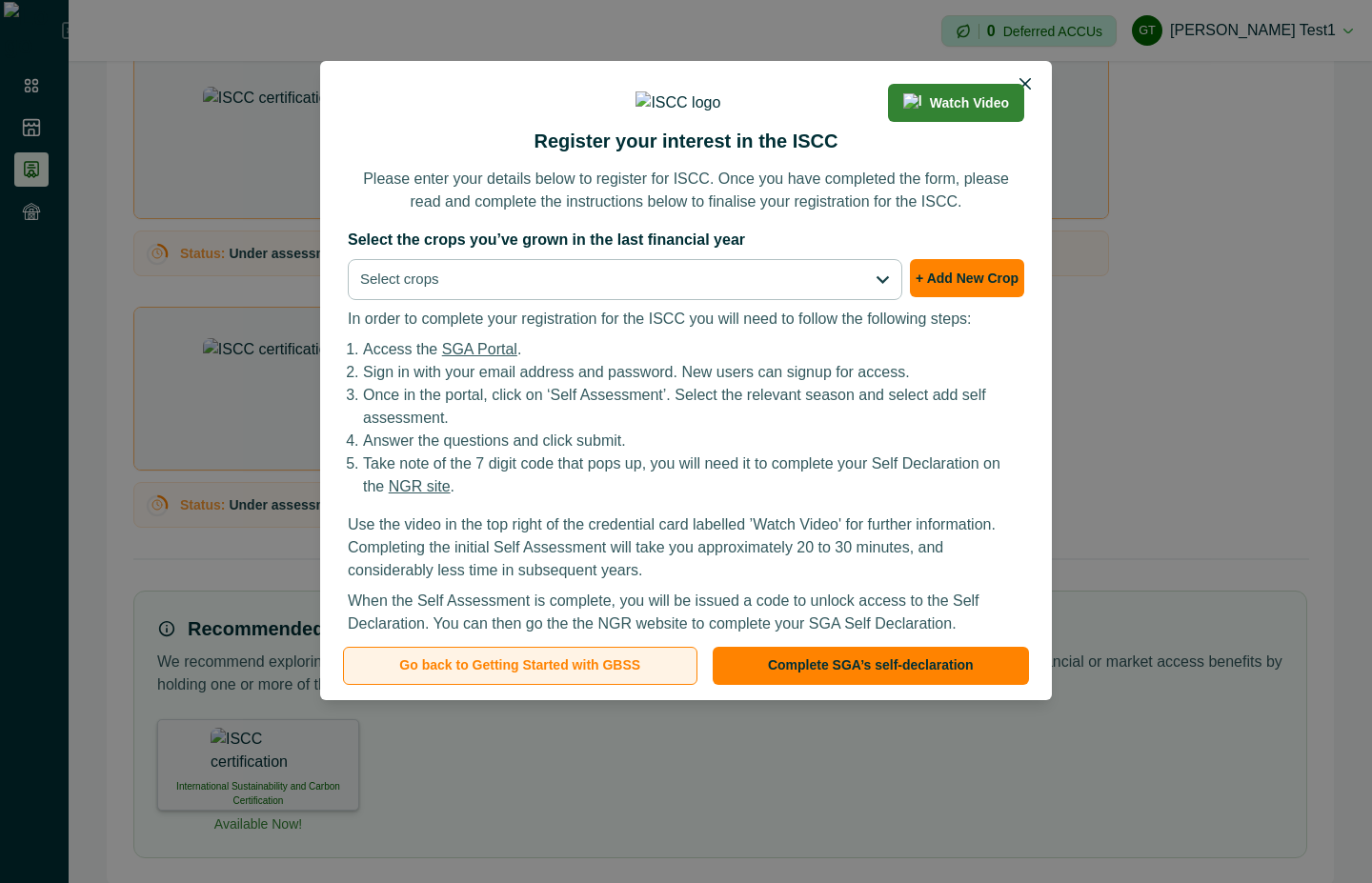
click at [534, 658] on button "Go back to Getting Started with GBSS" at bounding box center [520, 666] width 355 height 38
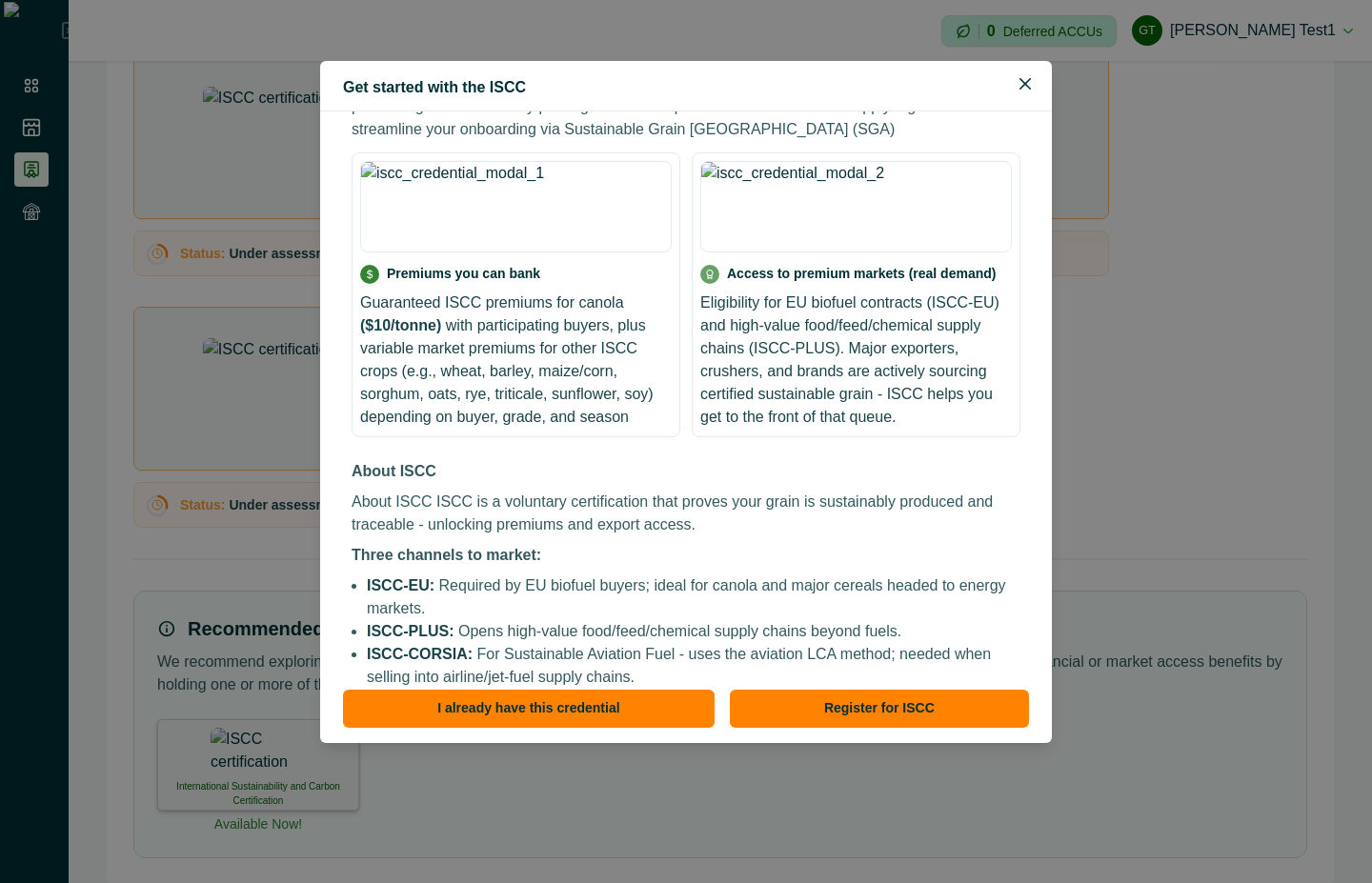
scroll to position [327, 0]
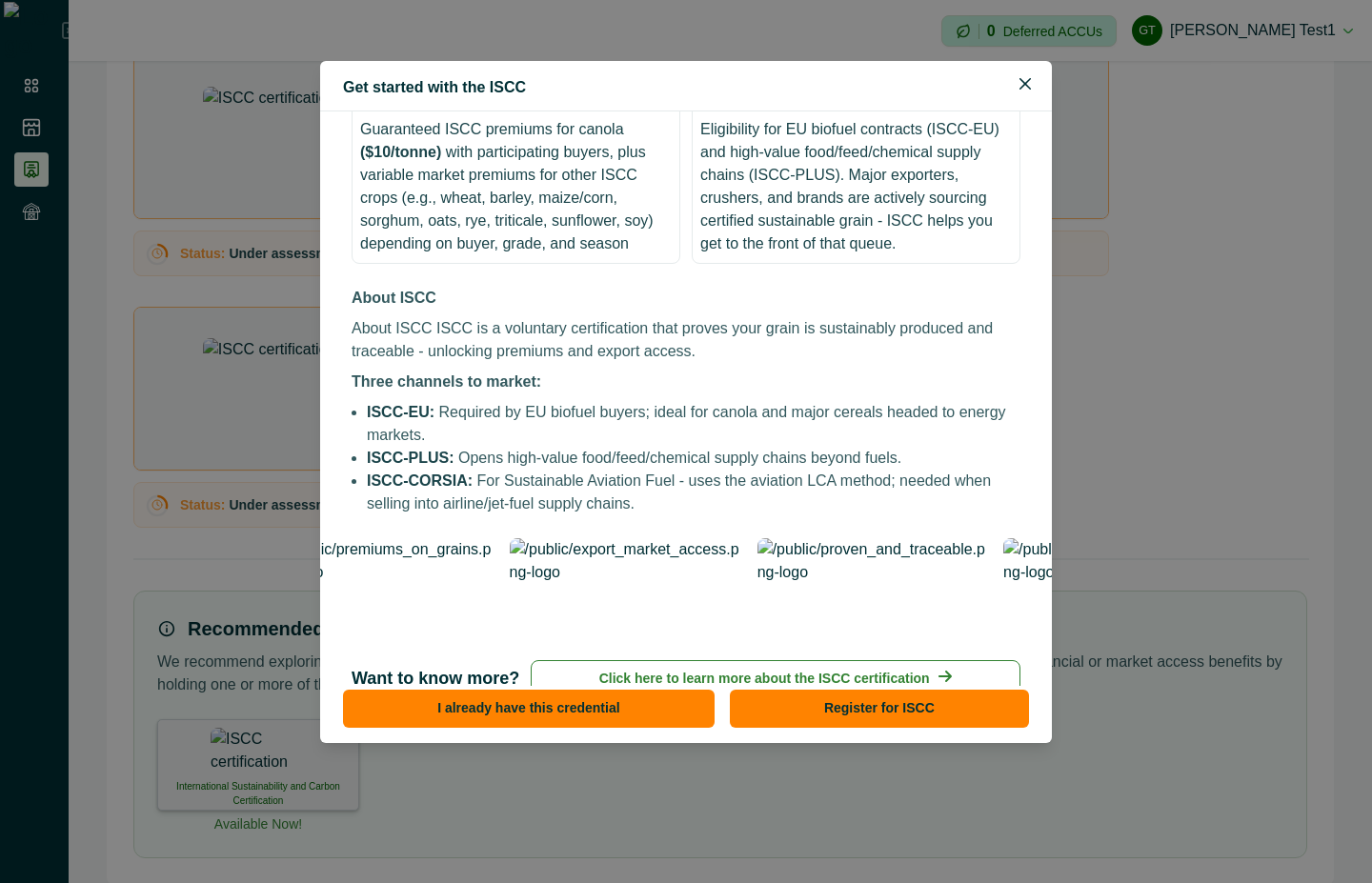
click at [906, 669] on p "Click here to learn more about the ISCC certification" at bounding box center [765, 678] width 331 height 20
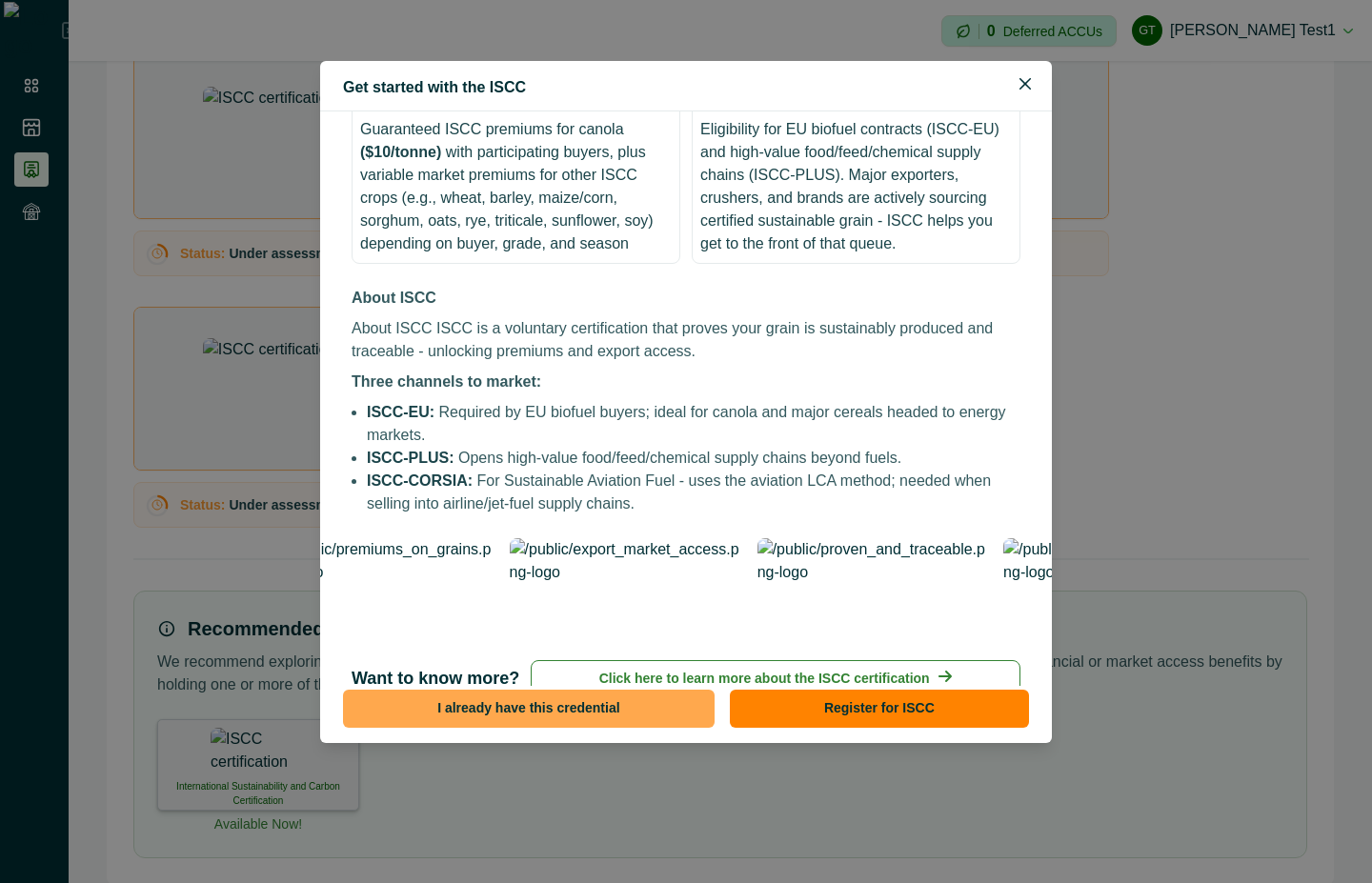
click at [626, 721] on button "I already have this credential" at bounding box center [529, 709] width 372 height 38
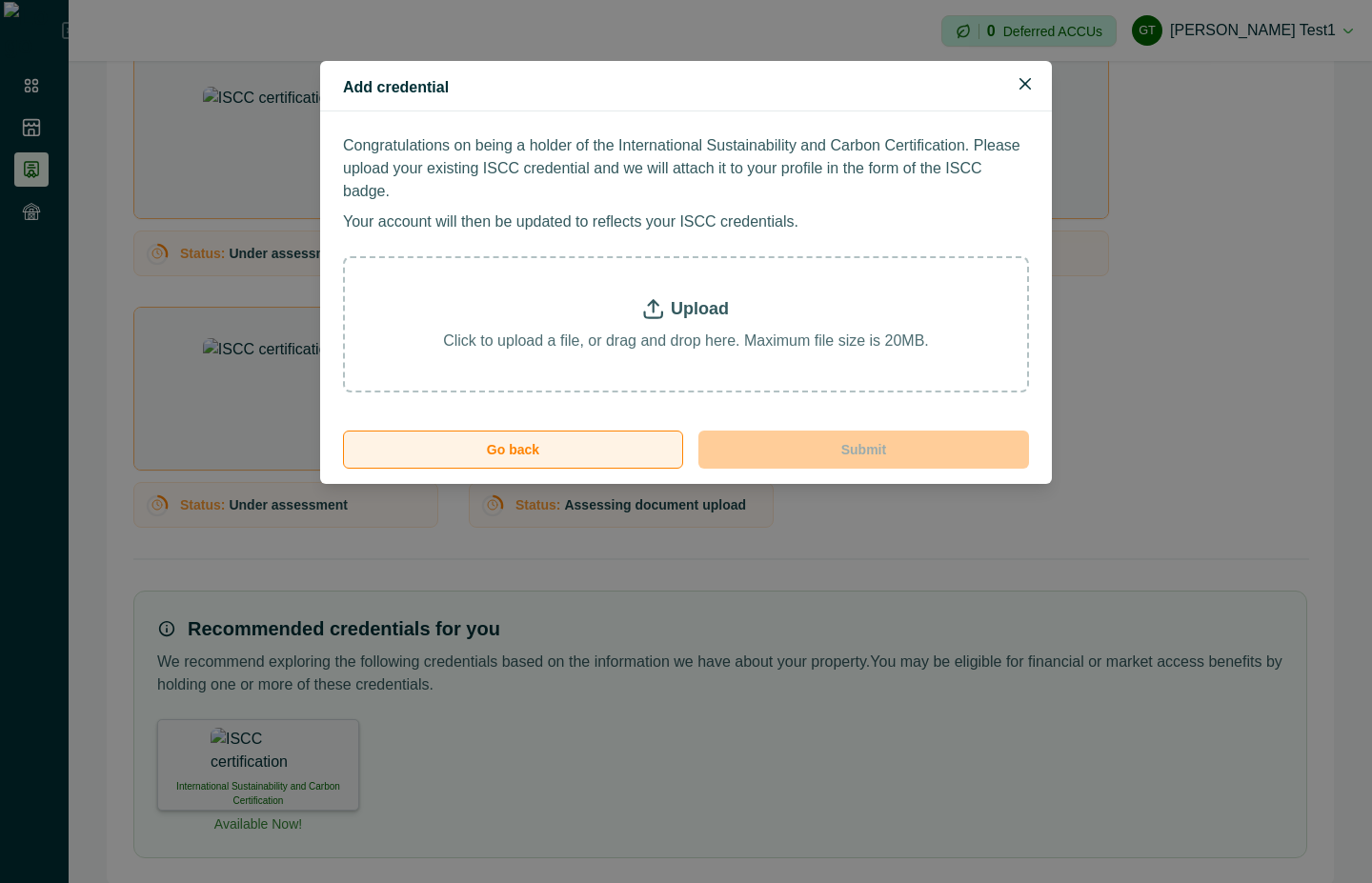
click at [584, 430] on button "Go back" at bounding box center [513, 449] width 340 height 38
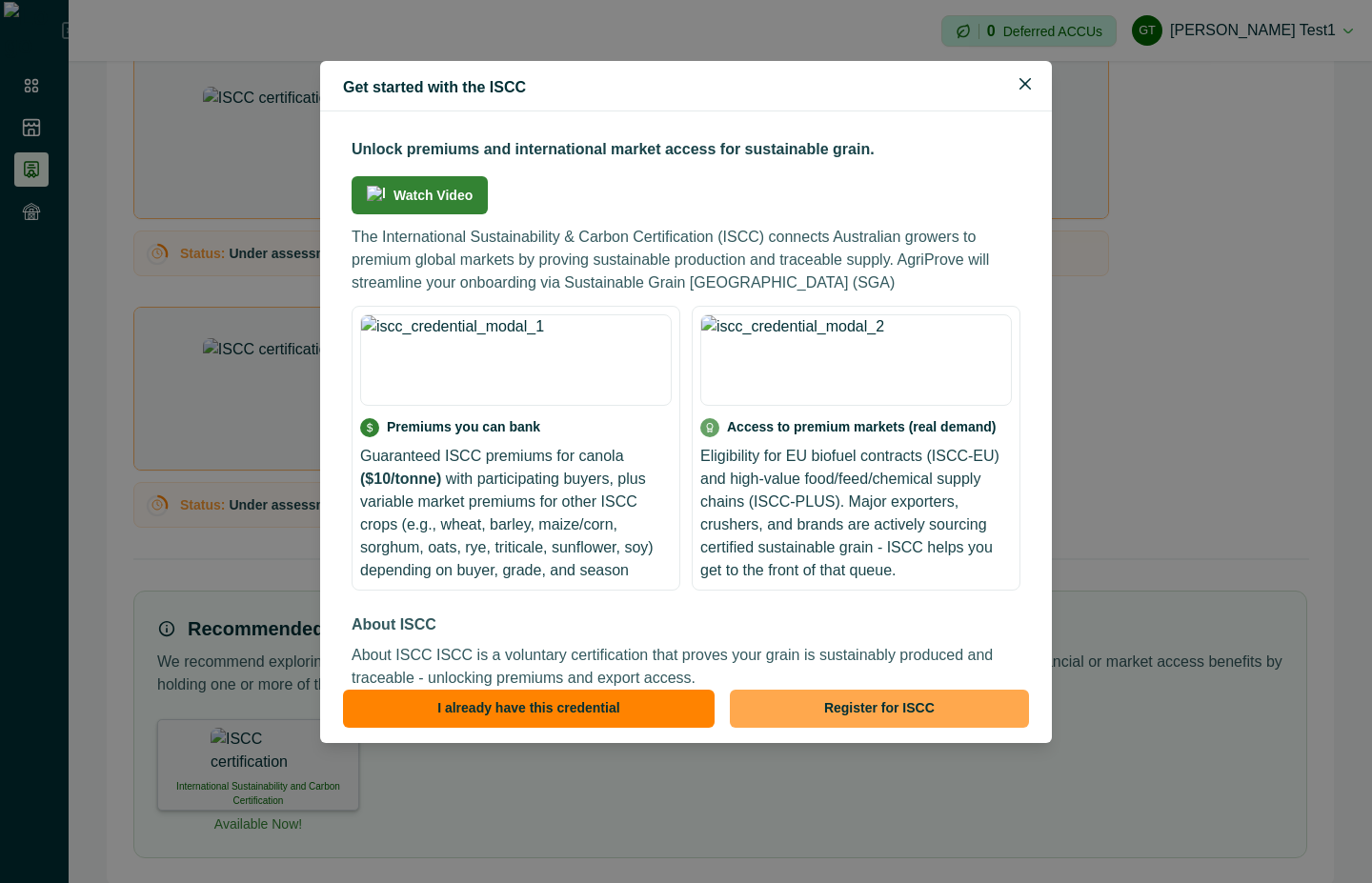
click at [895, 707] on button "Register for ISCC" at bounding box center [879, 709] width 299 height 38
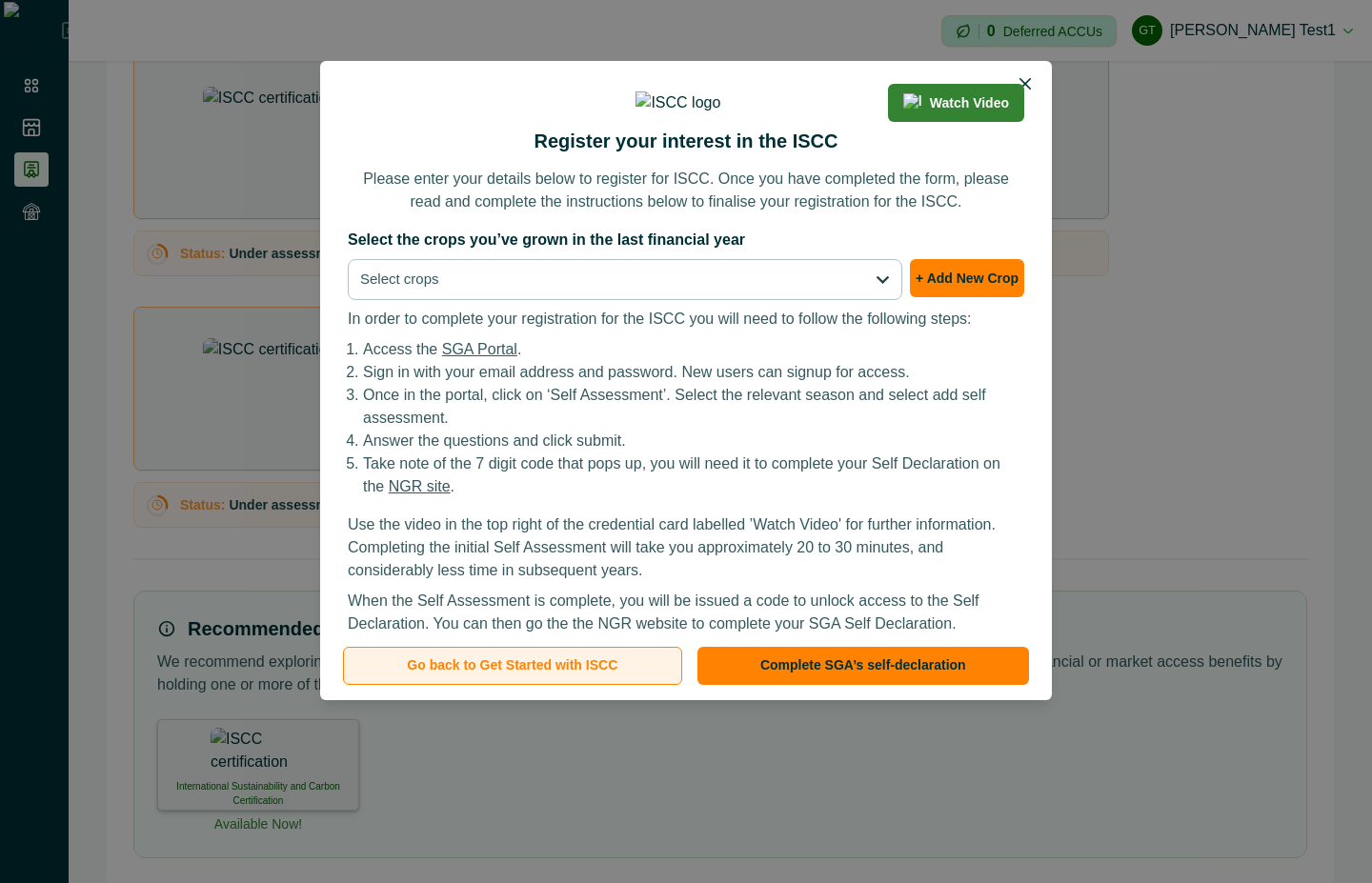
click at [647, 673] on button "Go back to Get Started with ISCC" at bounding box center [512, 666] width 339 height 38
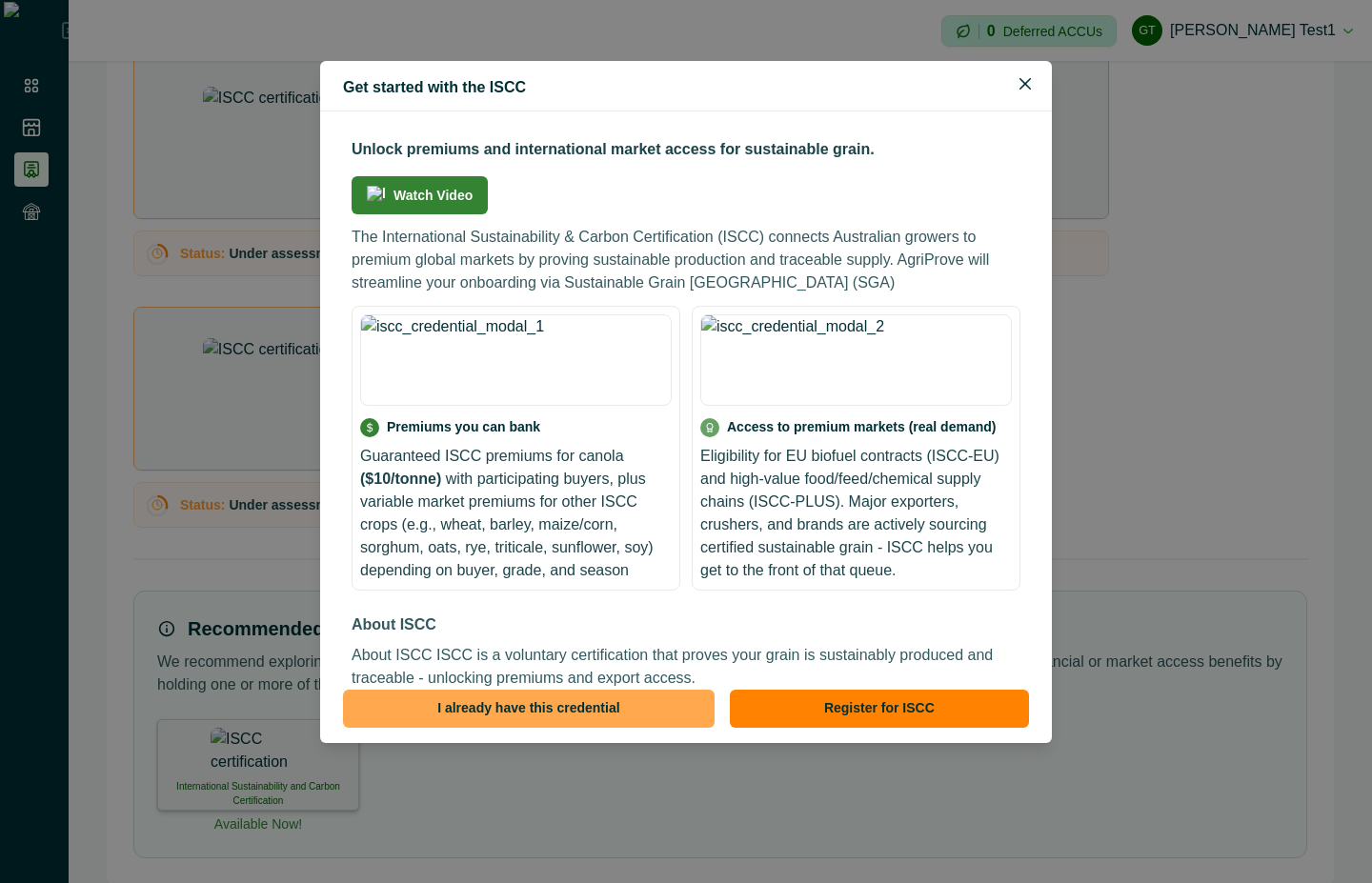
click at [594, 706] on button "I already have this credential" at bounding box center [529, 709] width 372 height 38
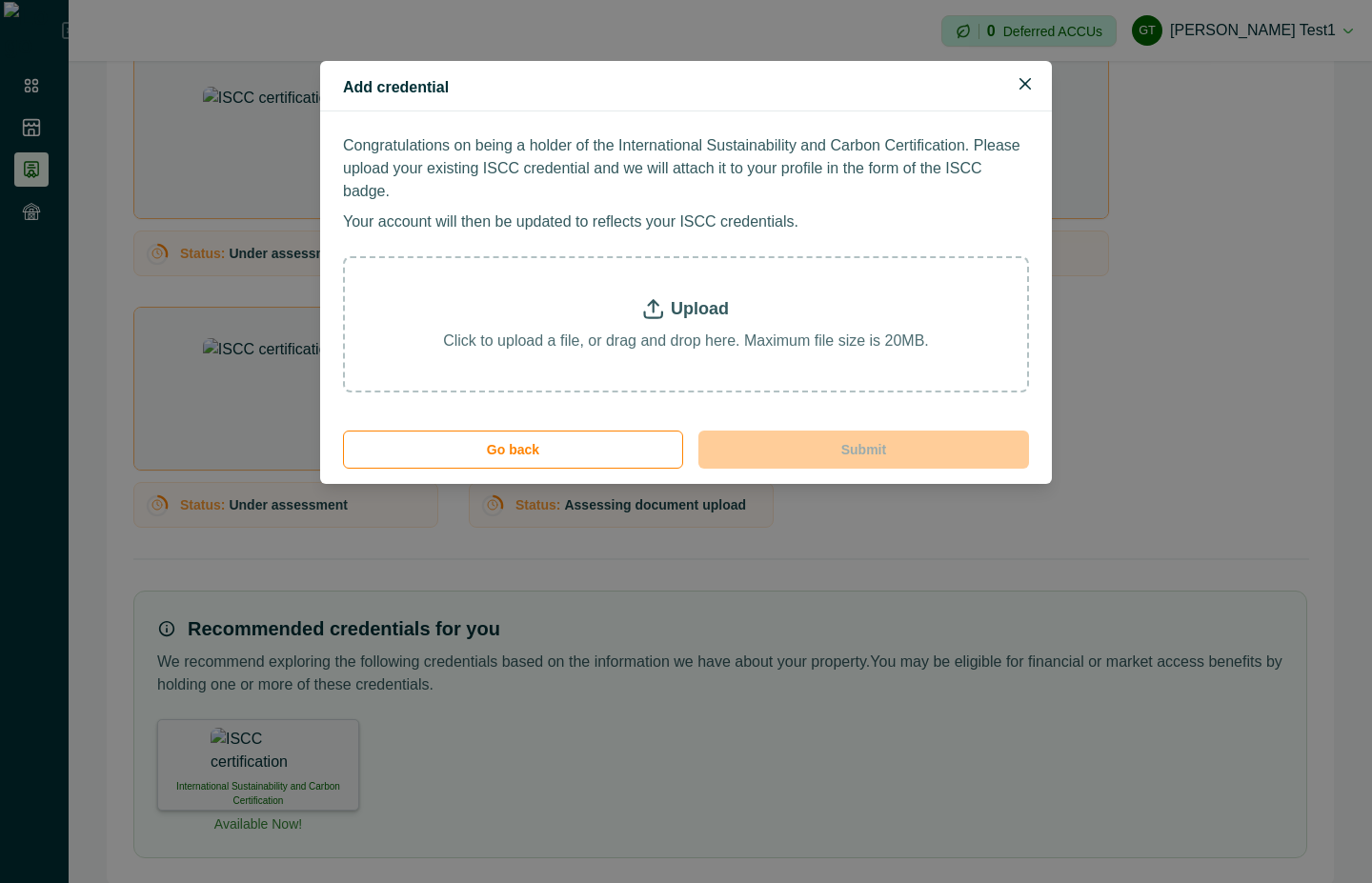
click at [616, 420] on footer "Go back Submit" at bounding box center [686, 452] width 731 height 65
click at [614, 430] on button "Go back" at bounding box center [513, 449] width 340 height 38
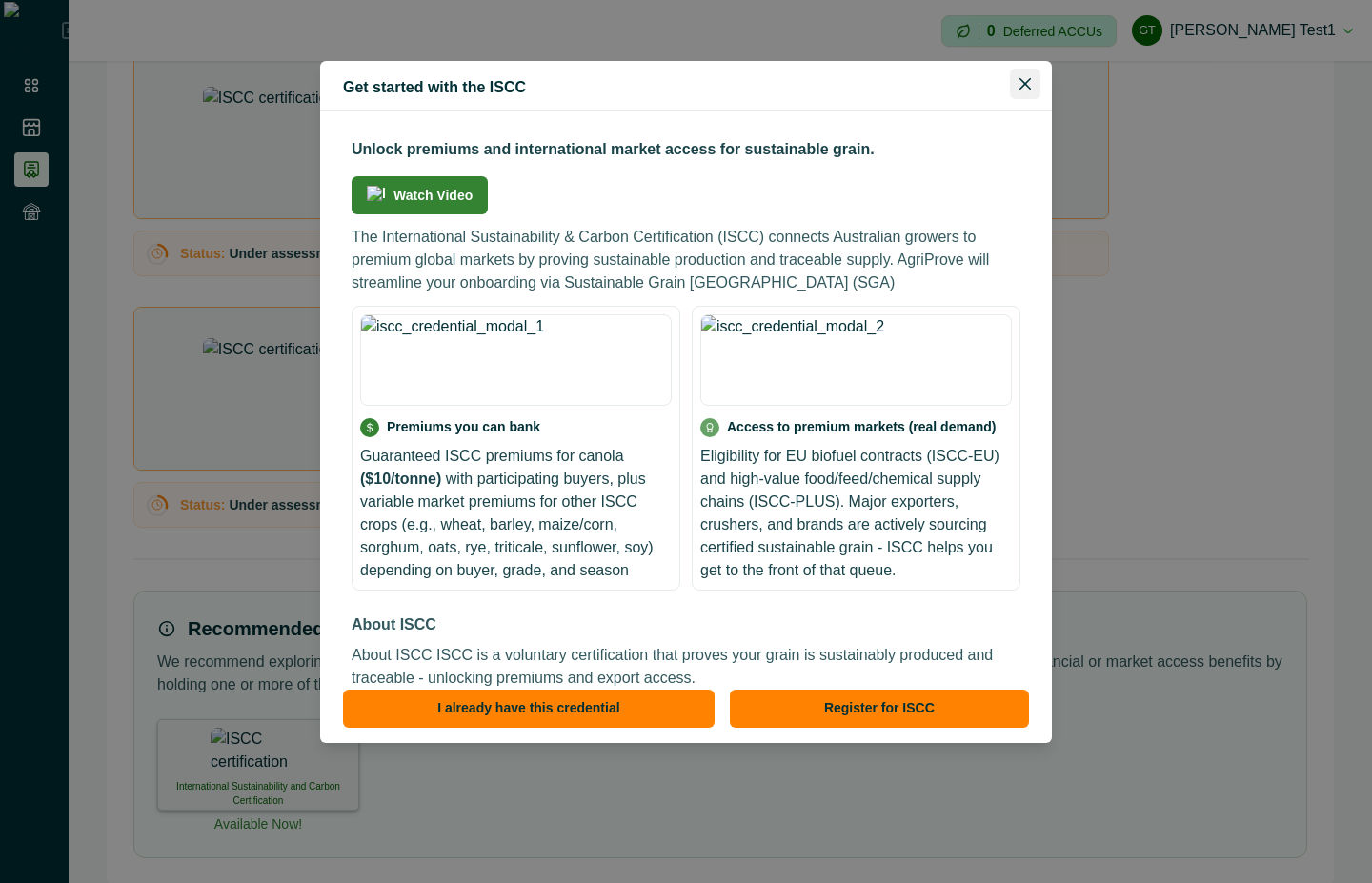
click at [1027, 76] on button "Close" at bounding box center [1025, 84] width 31 height 31
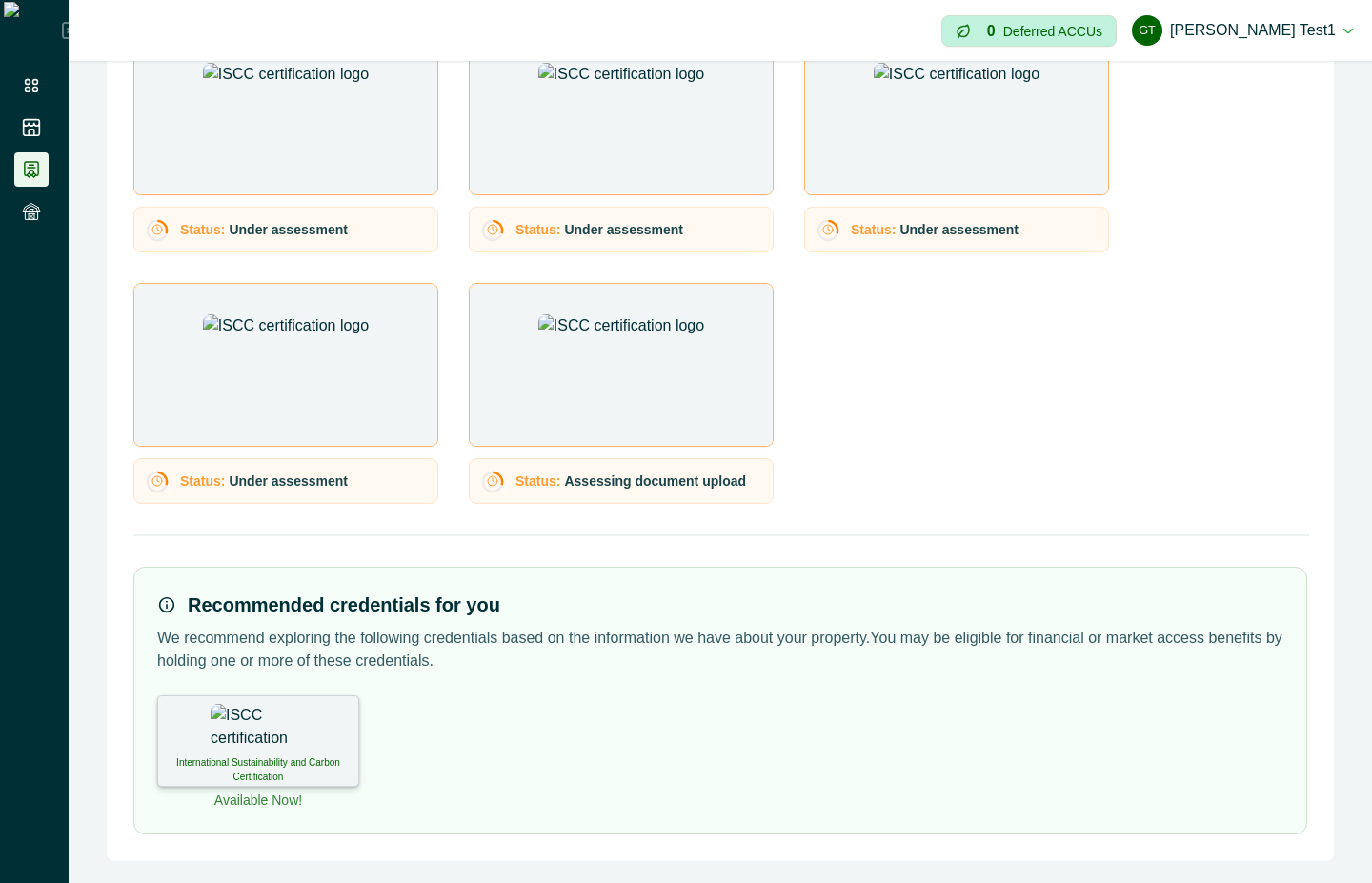
scroll to position [416, 0]
click at [294, 712] on div "International Sustainability and Carbon Certification" at bounding box center [257, 741] width 202 height 92
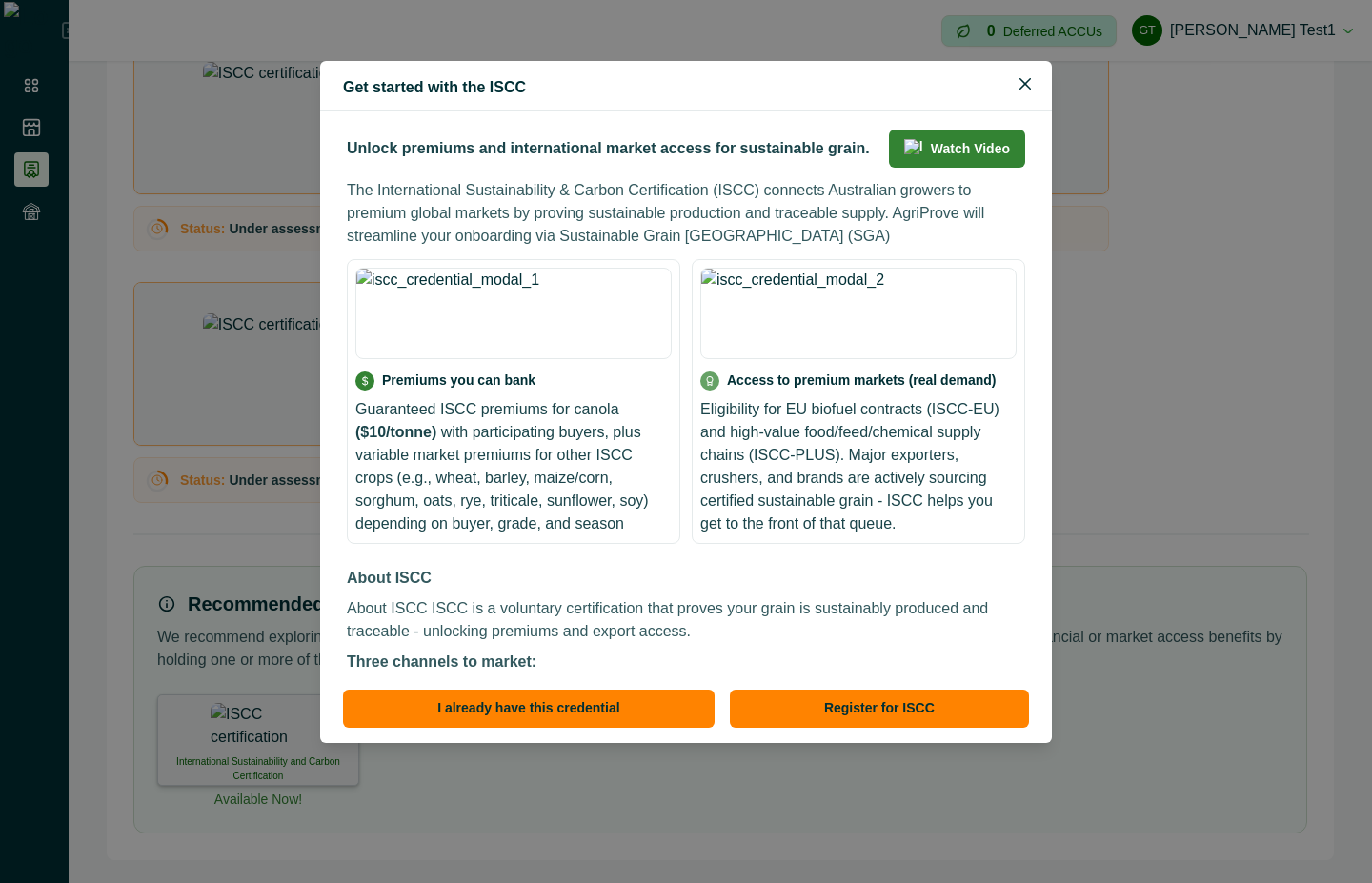
scroll to position [0, 0]
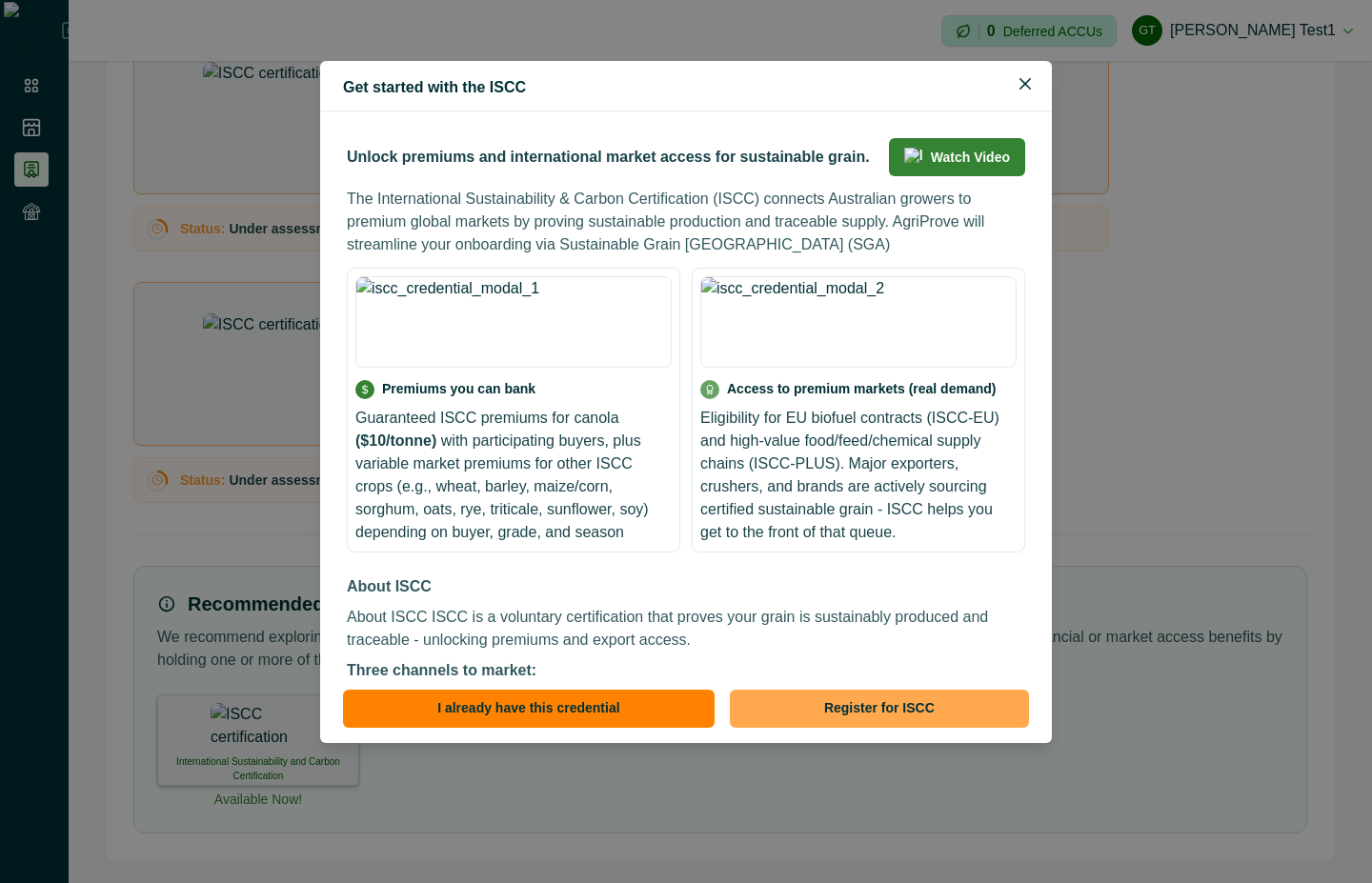
click at [933, 703] on button "Register for ISCC" at bounding box center [879, 709] width 299 height 38
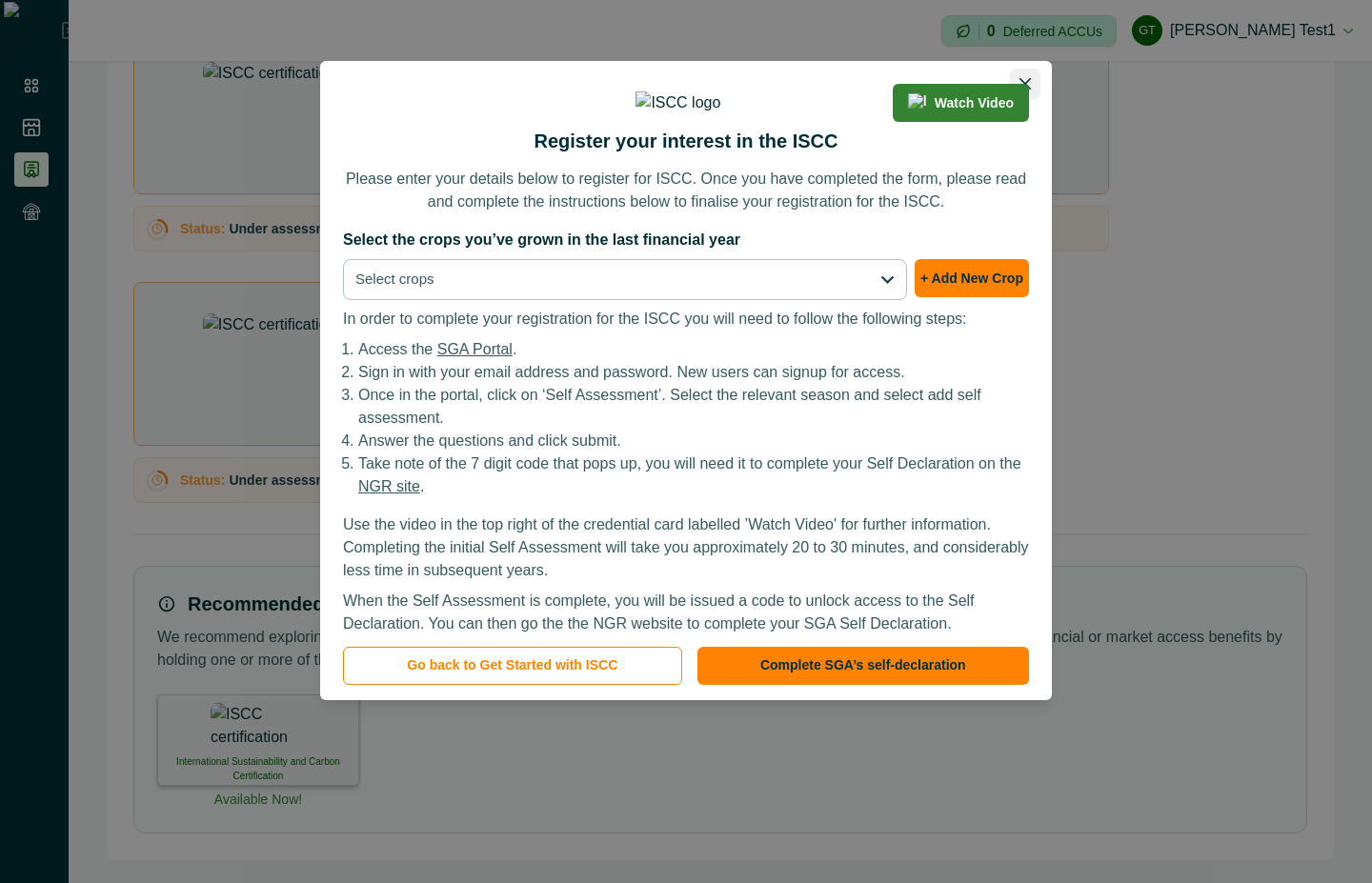
click at [1015, 80] on button "Close" at bounding box center [1025, 84] width 31 height 31
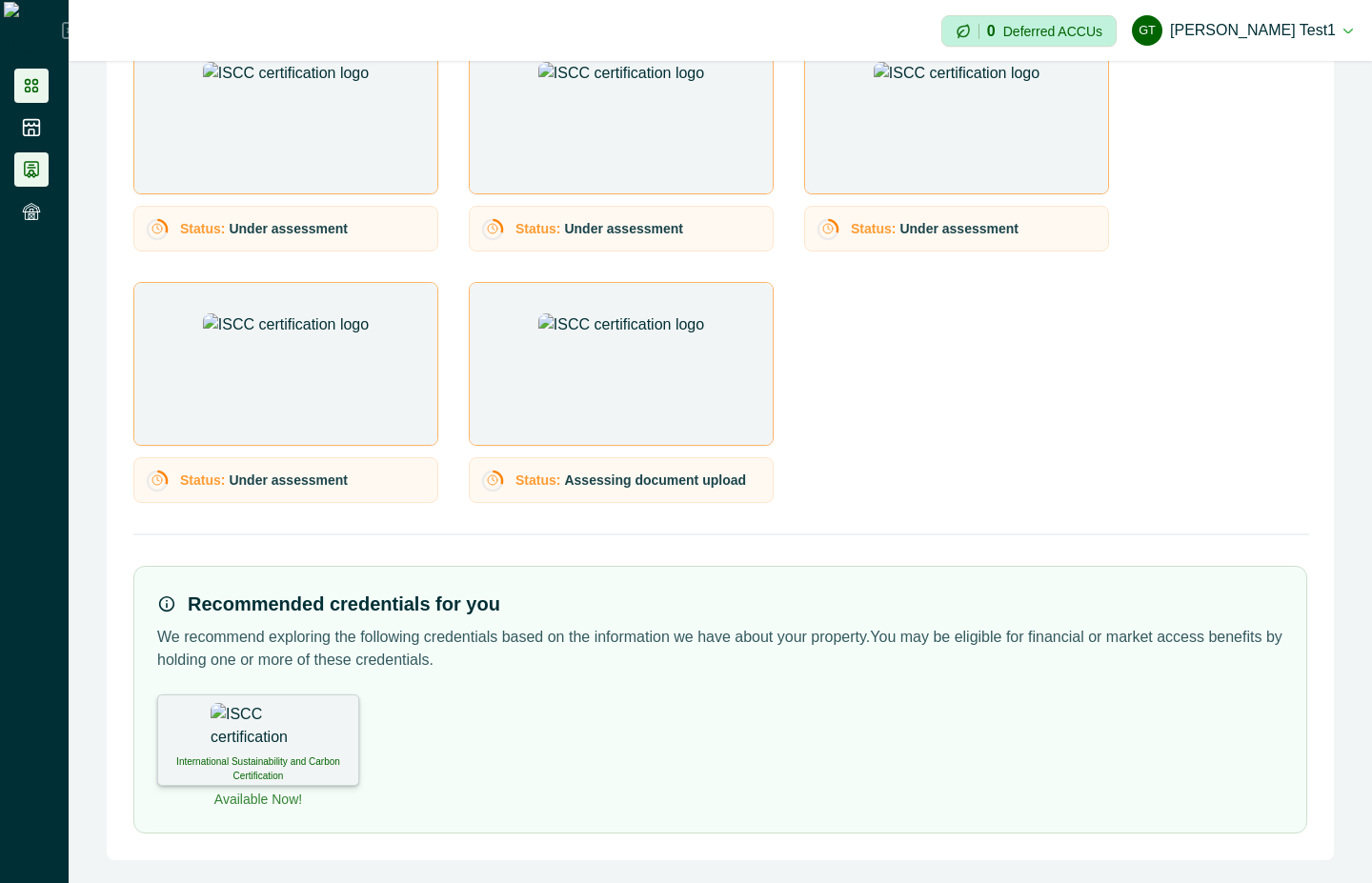
click at [29, 85] on icon at bounding box center [32, 86] width 19 height 19
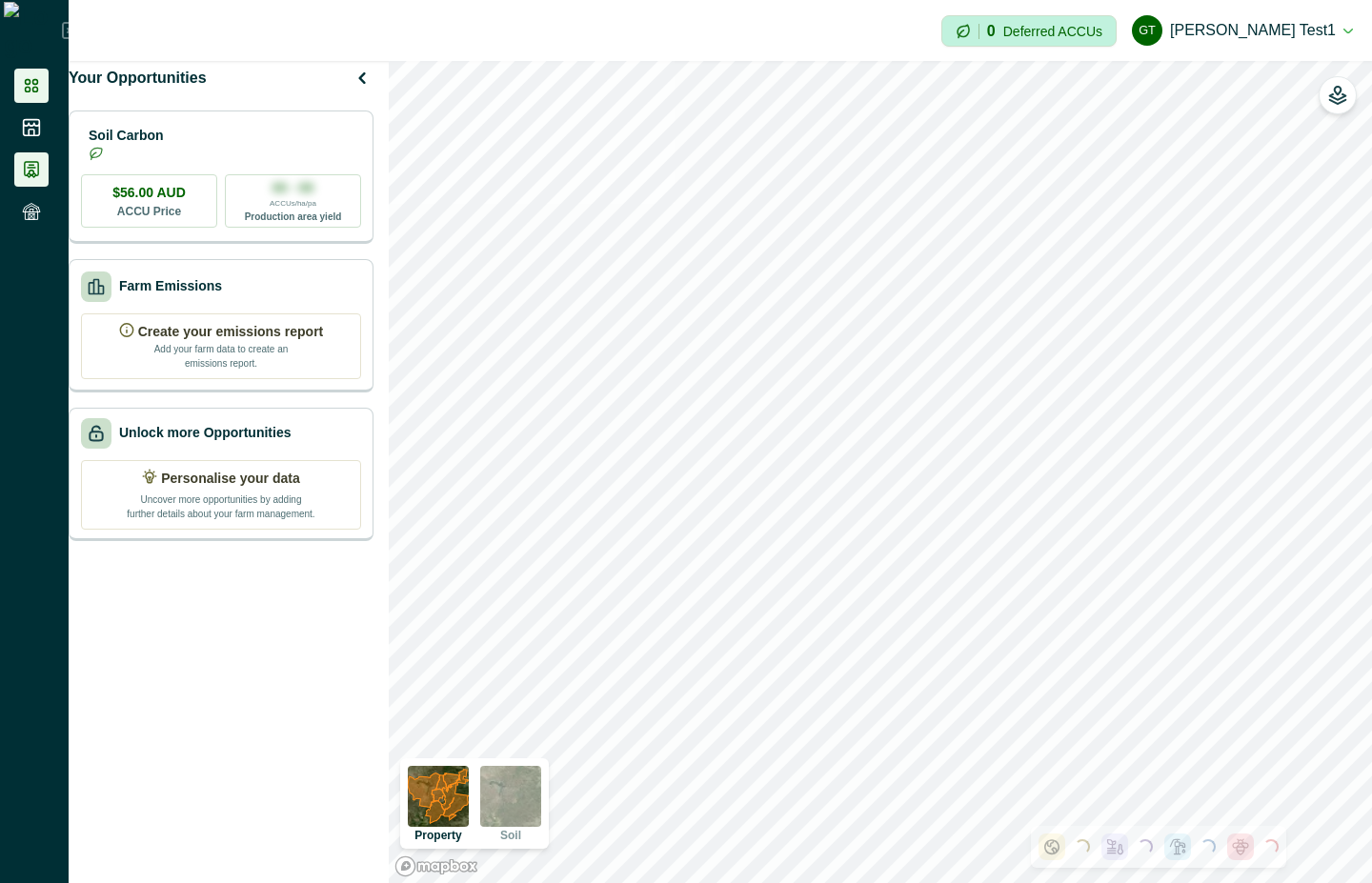
click at [27, 162] on icon at bounding box center [32, 169] width 13 height 15
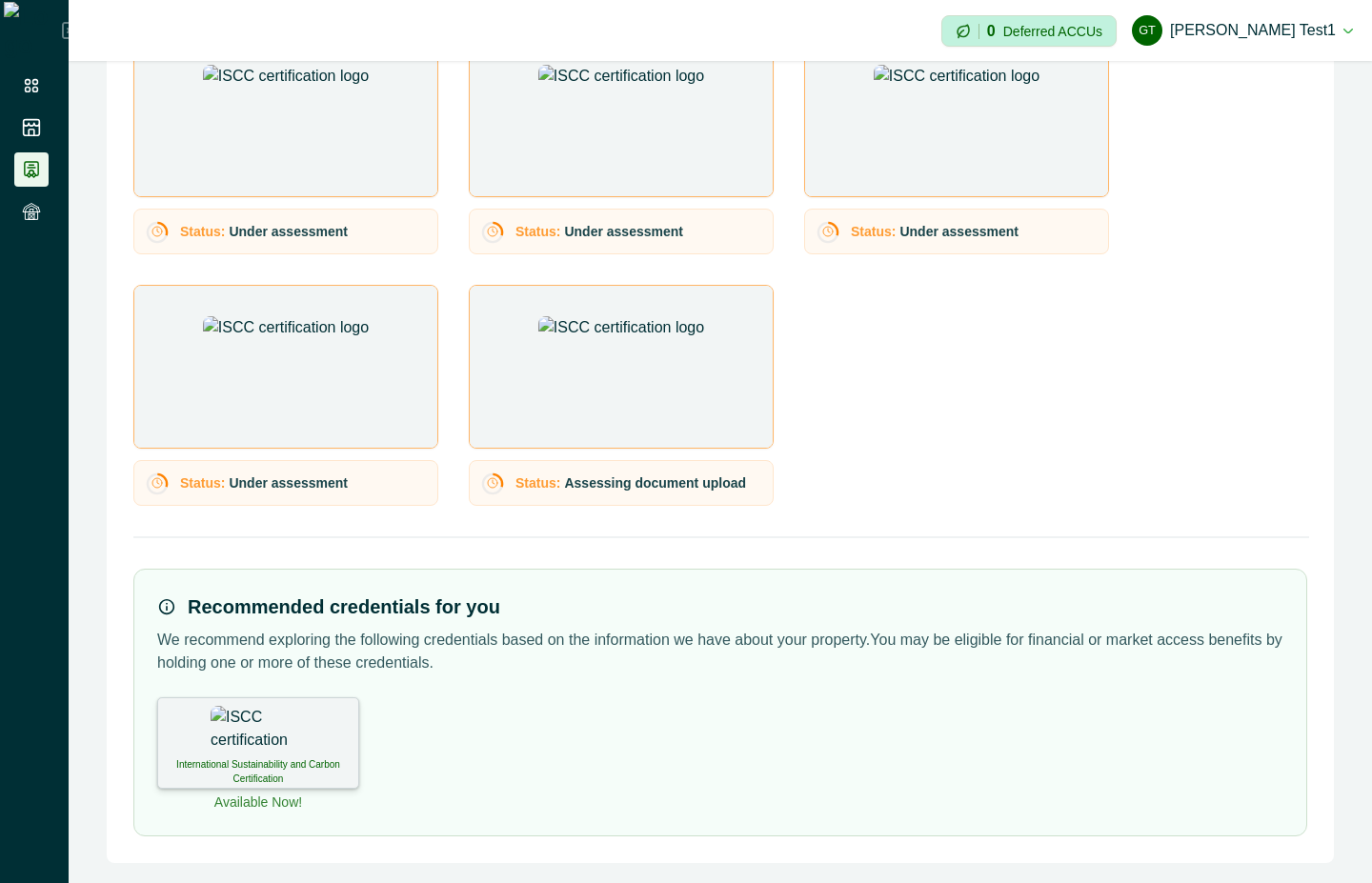
scroll to position [416, 0]
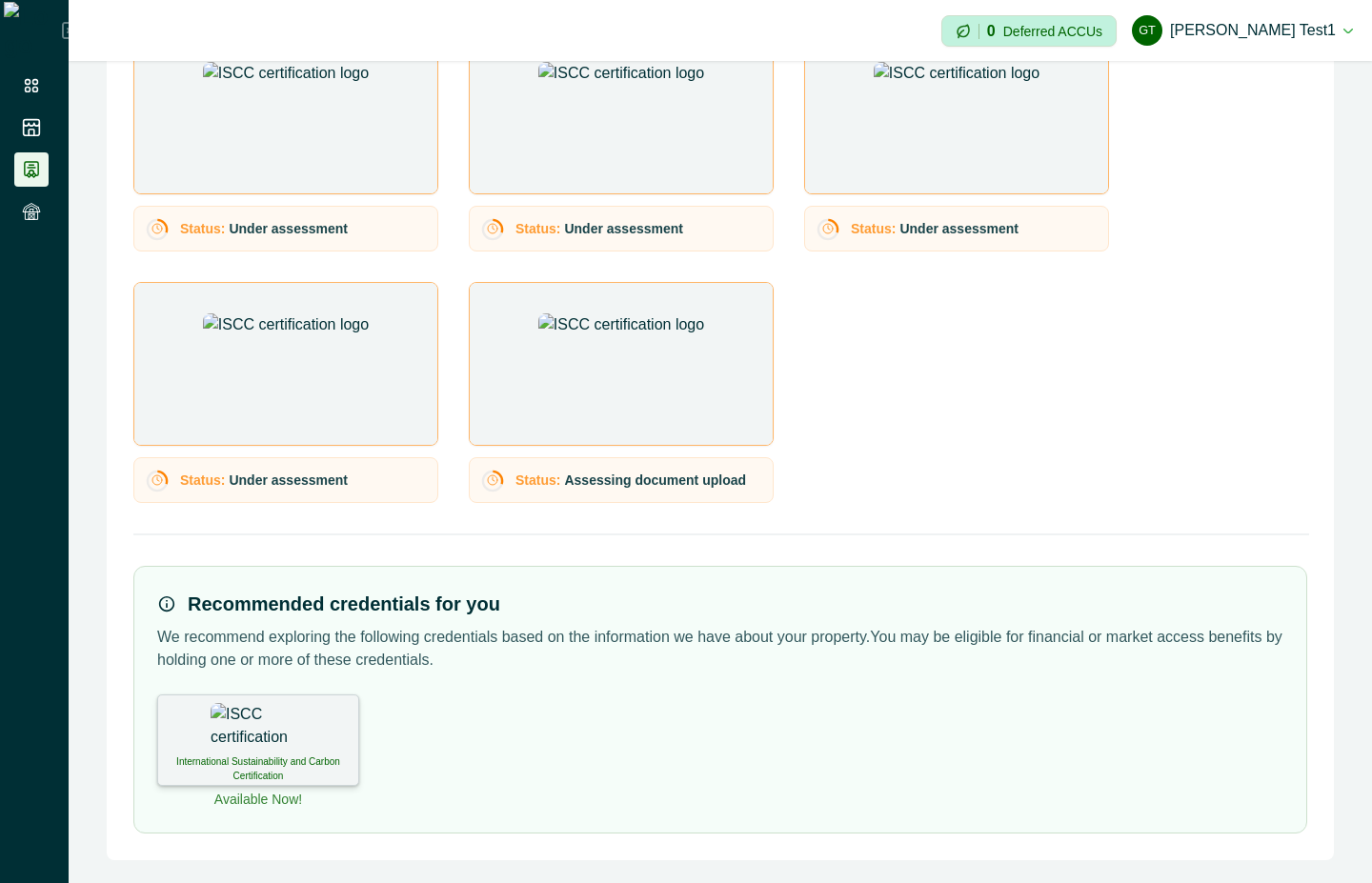
click at [252, 740] on img at bounding box center [258, 727] width 96 height 48
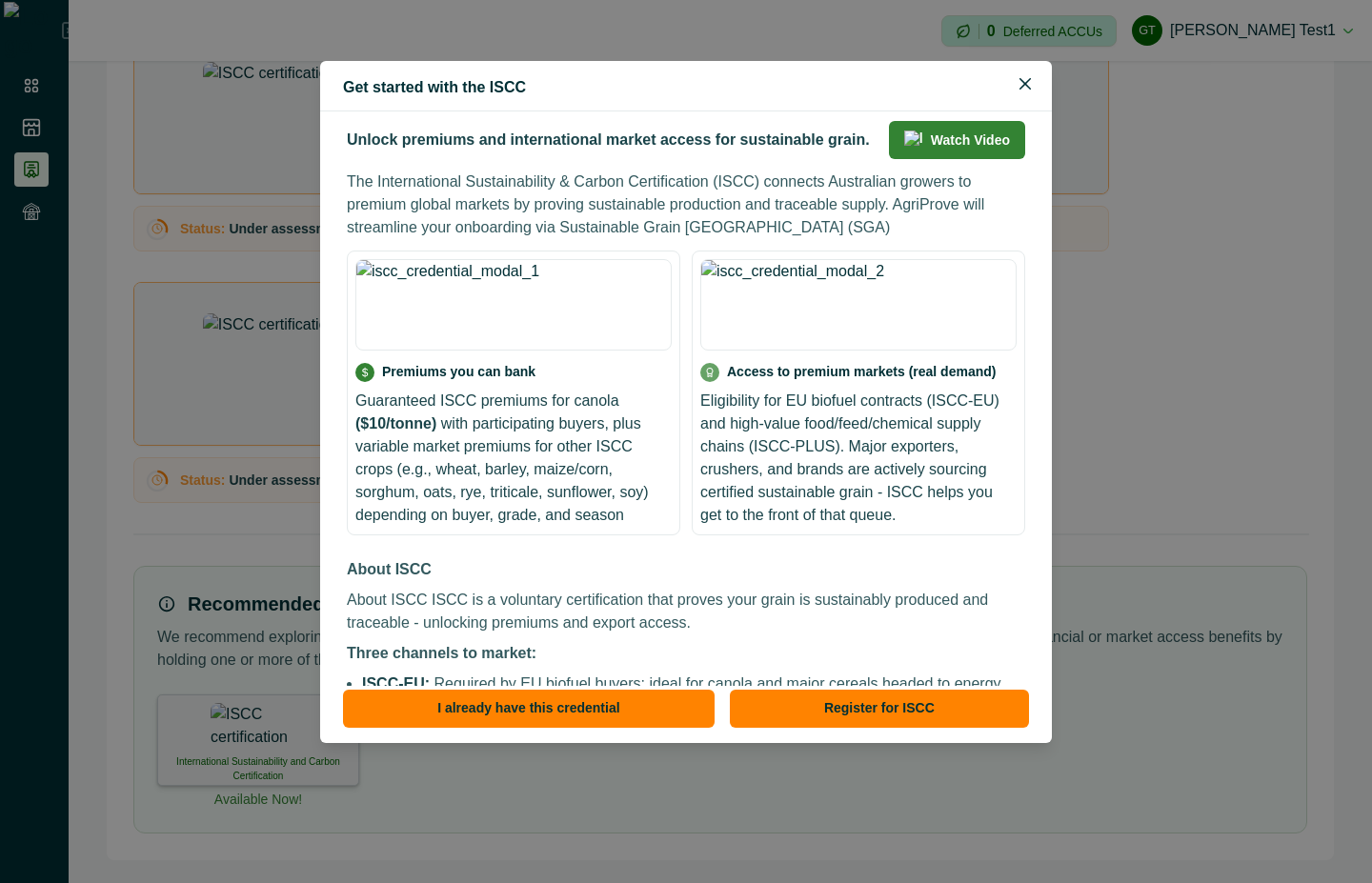
scroll to position [0, 0]
